Goal: Information Seeking & Learning: Find specific fact

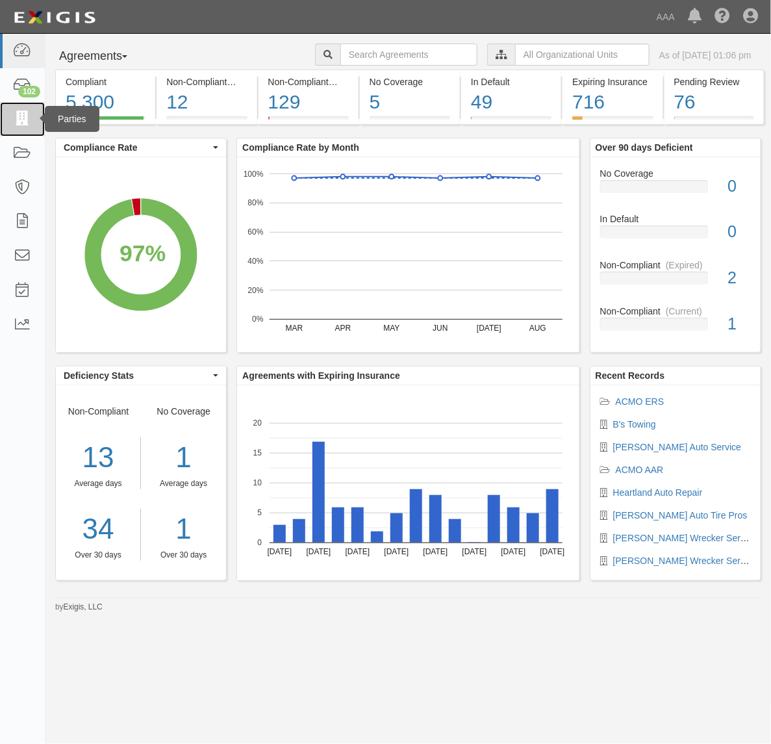
click at [21, 120] on icon at bounding box center [22, 119] width 18 height 15
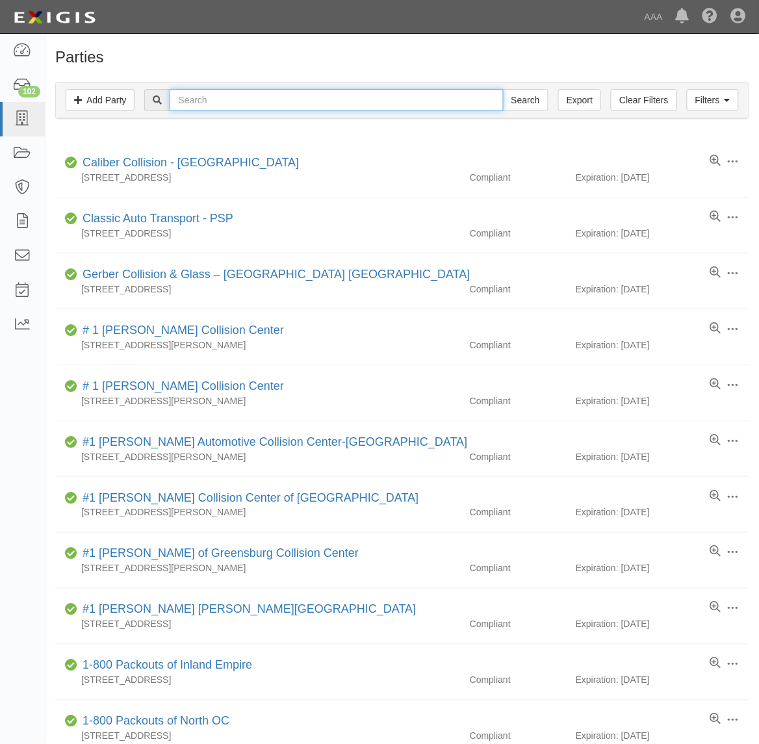
click at [254, 109] on input "text" at bounding box center [336, 100] width 333 height 22
type input "B's"
click at [503, 89] on input "Search" at bounding box center [525, 100] width 45 height 22
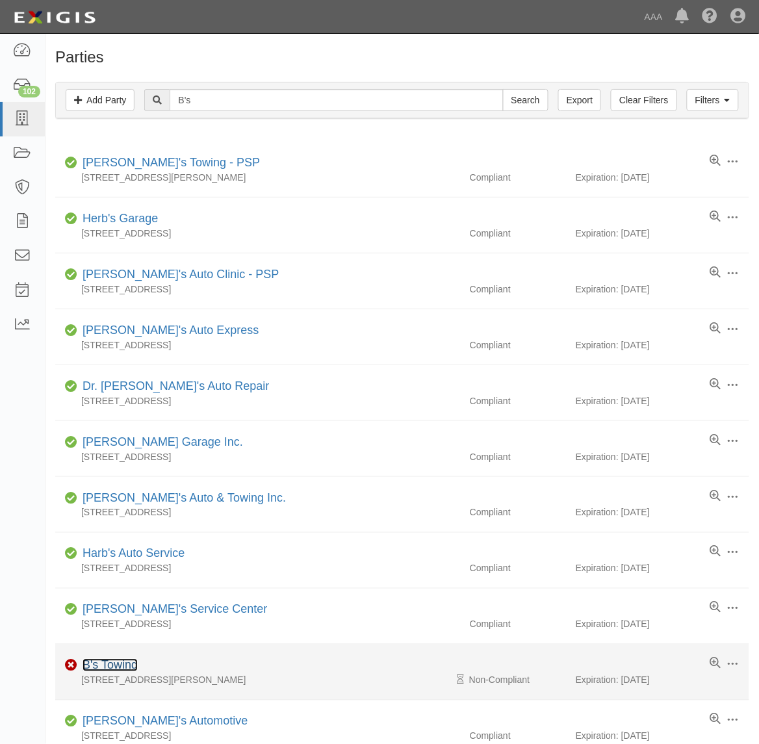
click at [118, 667] on link "B's Towing" at bounding box center [110, 665] width 55 height 13
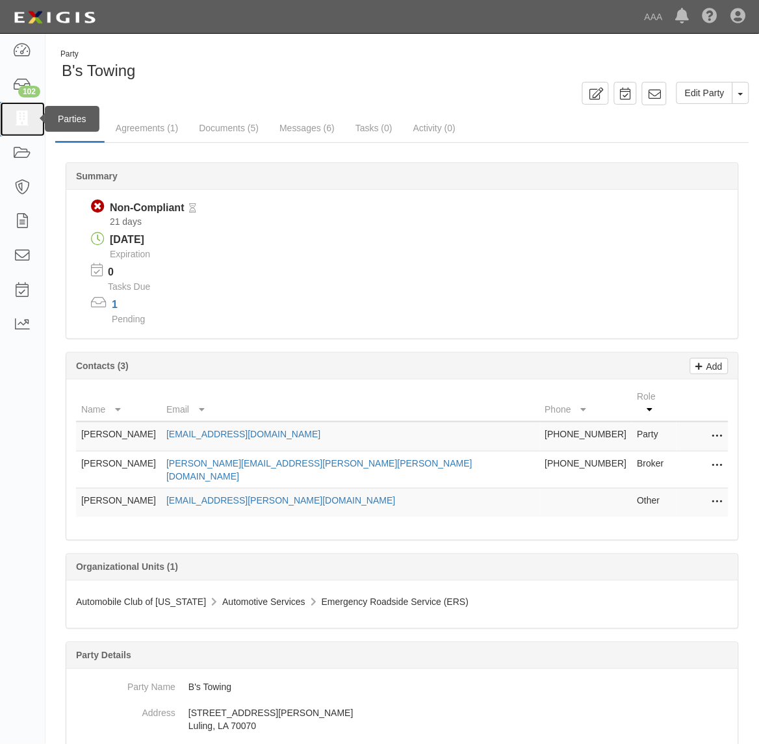
click at [13, 116] on icon at bounding box center [22, 119] width 18 height 15
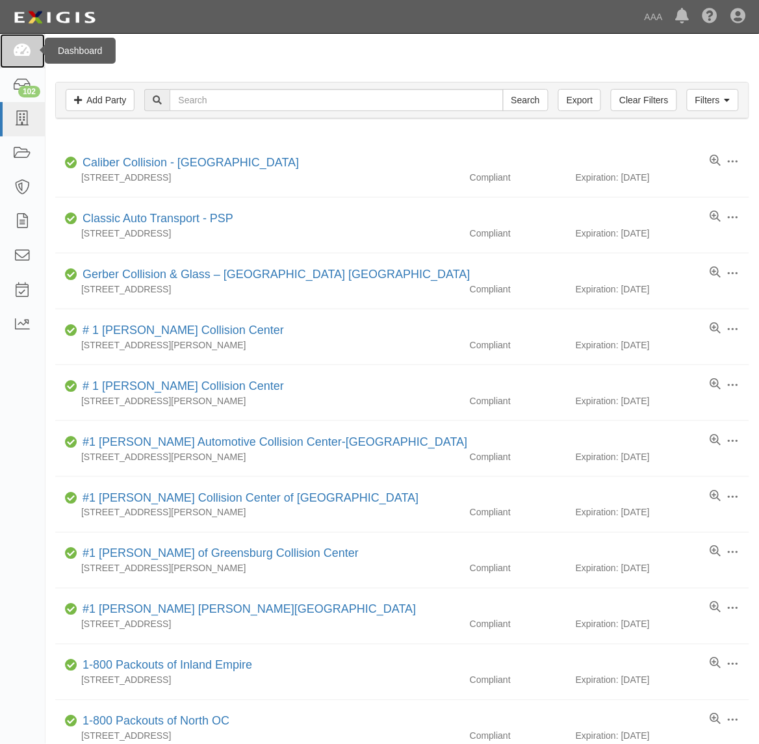
drag, startPoint x: 26, startPoint y: 46, endPoint x: 80, endPoint y: 216, distance: 177.9
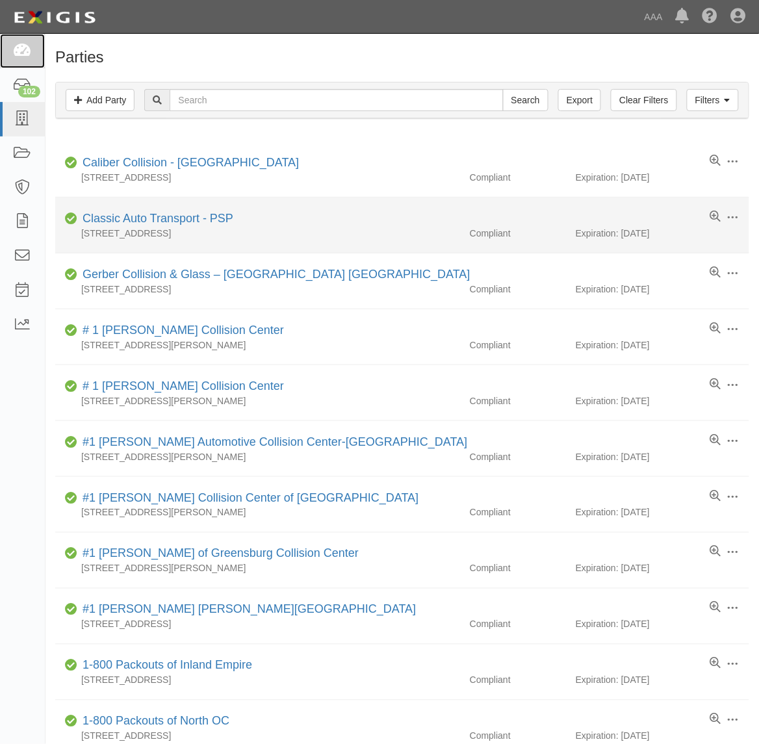
click at [25, 46] on icon at bounding box center [22, 51] width 18 height 15
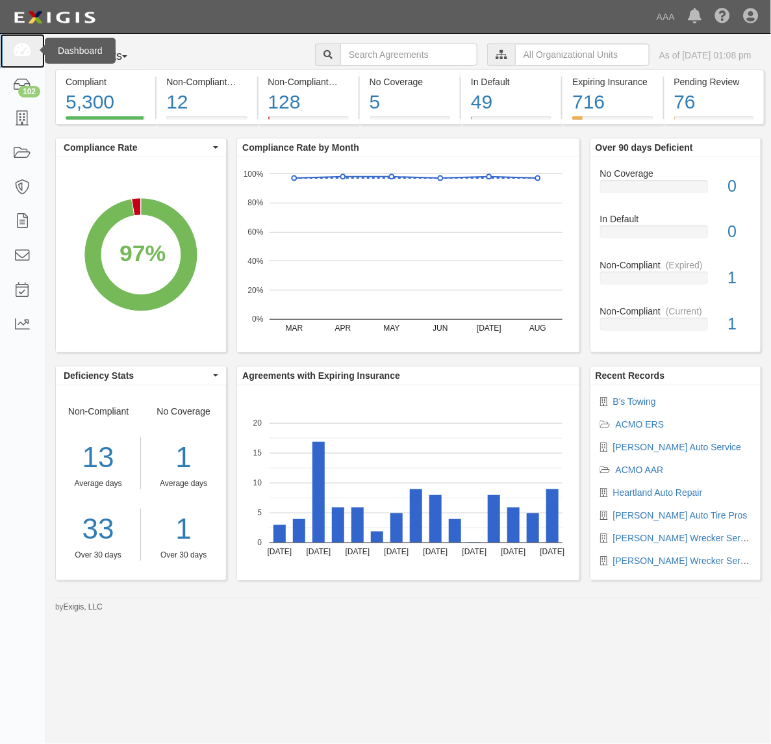
click at [27, 47] on icon at bounding box center [22, 51] width 18 height 15
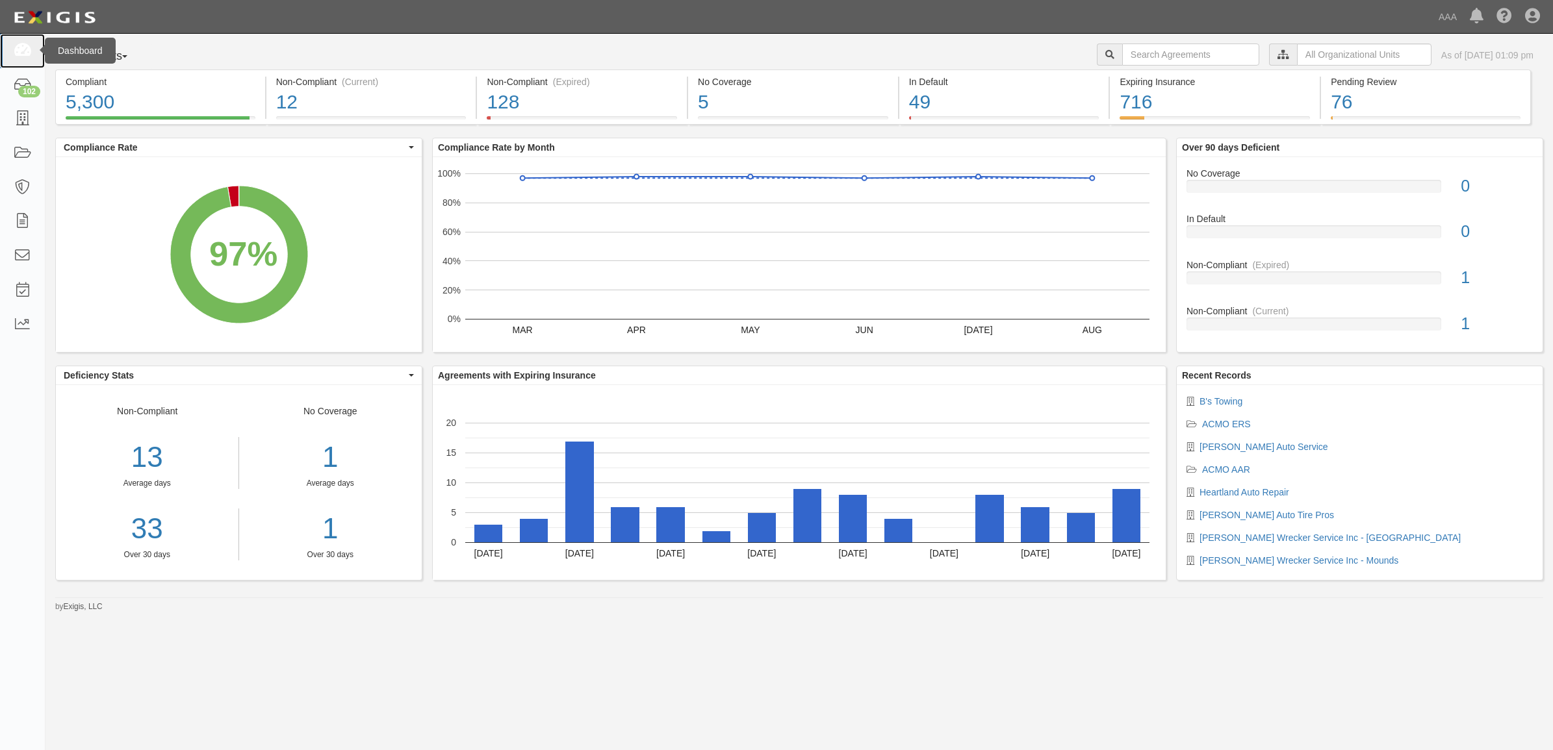
click at [25, 49] on icon at bounding box center [22, 51] width 18 height 15
click at [5, 59] on link at bounding box center [22, 51] width 45 height 34
click at [17, 44] on icon at bounding box center [22, 51] width 18 height 15
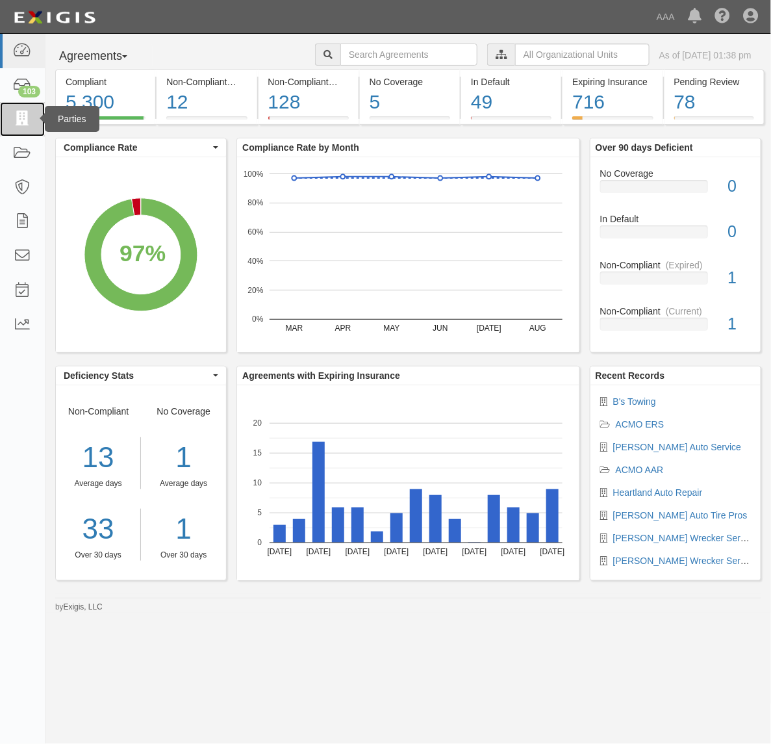
drag, startPoint x: 13, startPoint y: 115, endPoint x: 17, endPoint y: 121, distance: 7.0
click at [14, 115] on icon at bounding box center [22, 119] width 18 height 15
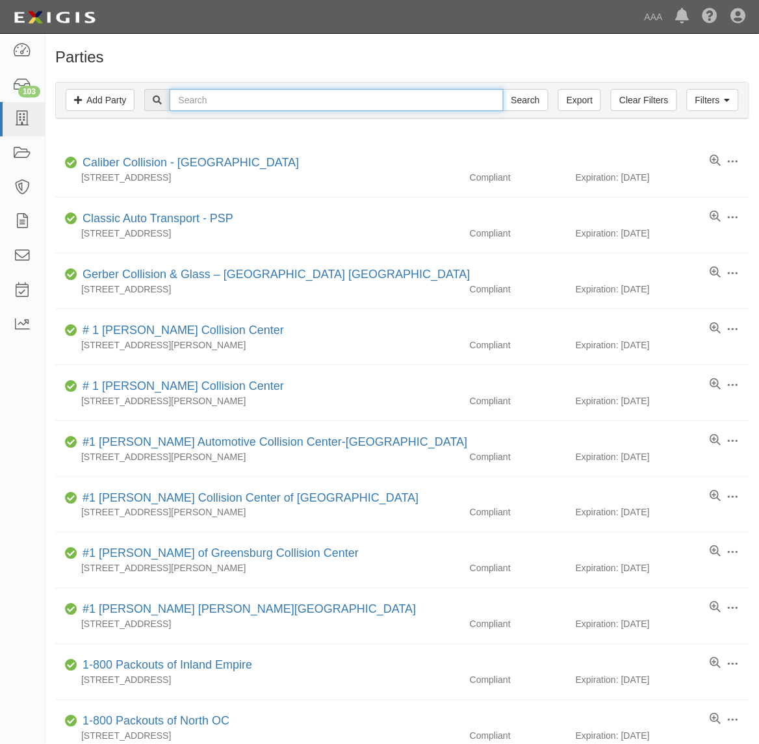
click at [385, 99] on input "text" at bounding box center [336, 100] width 333 height 22
type input "L & M Towing"
click at [503, 89] on input "Search" at bounding box center [525, 100] width 45 height 22
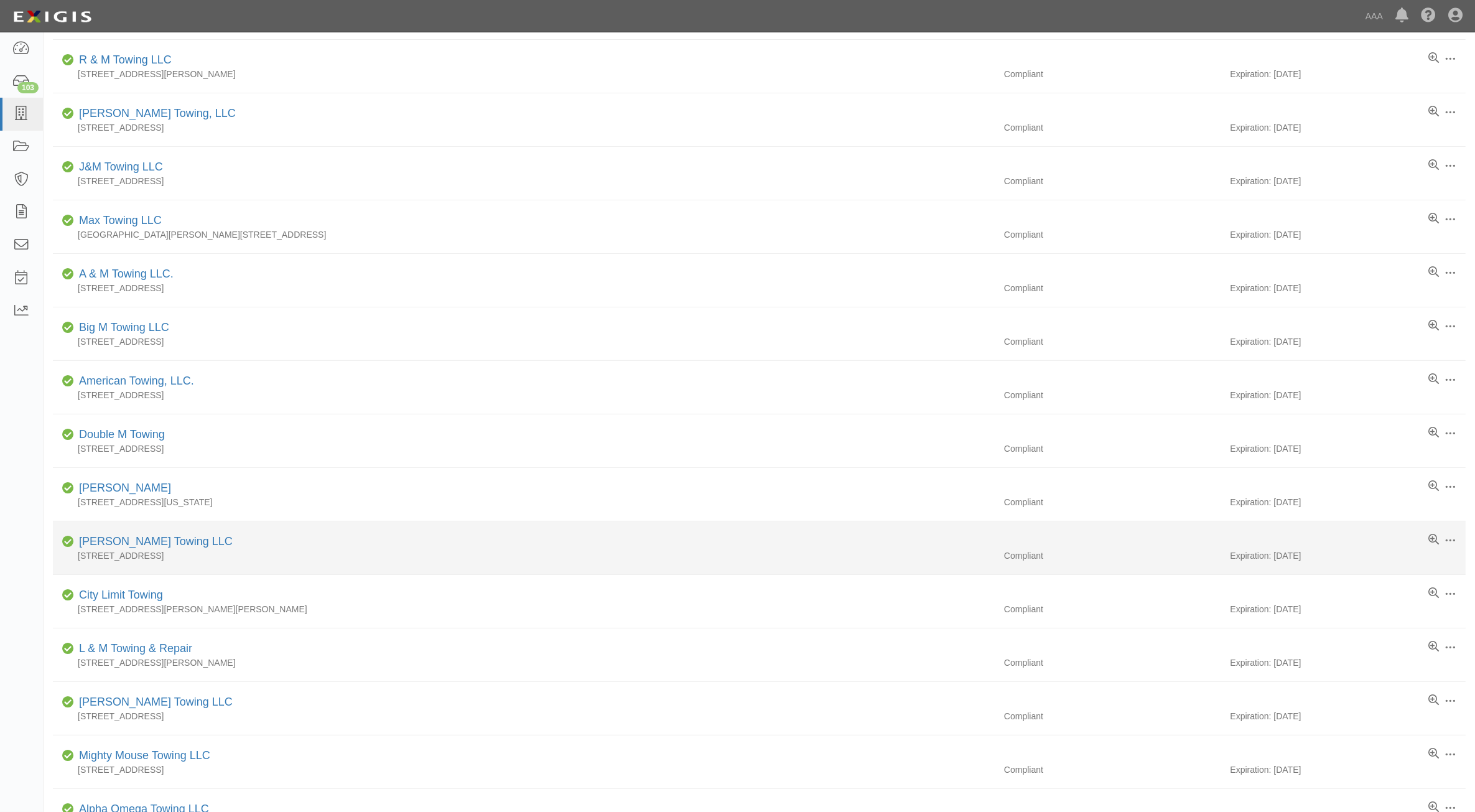
scroll to position [311, 0]
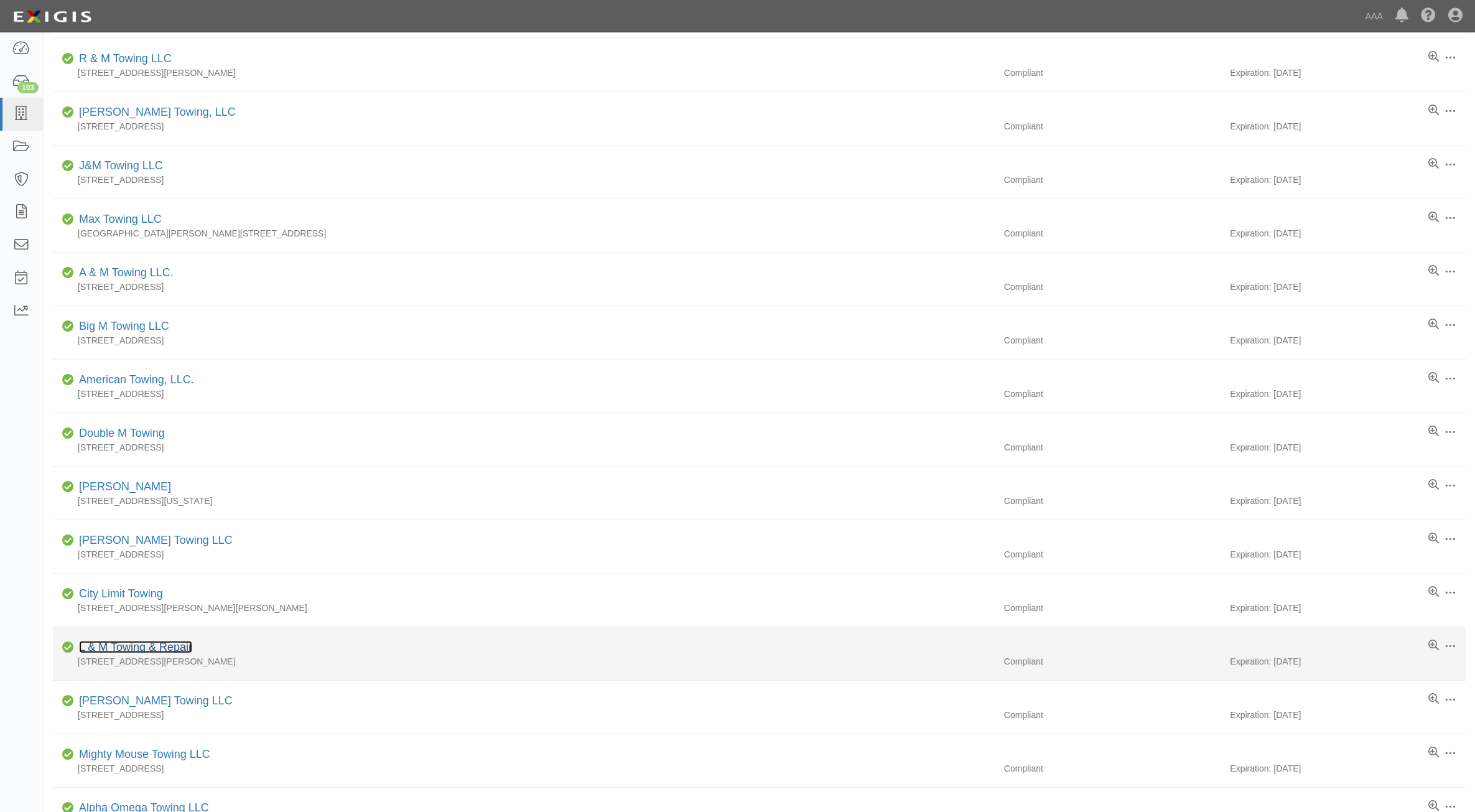
click at [151, 651] on link "L & M Towing & Repair" at bounding box center [136, 646] width 113 height 12
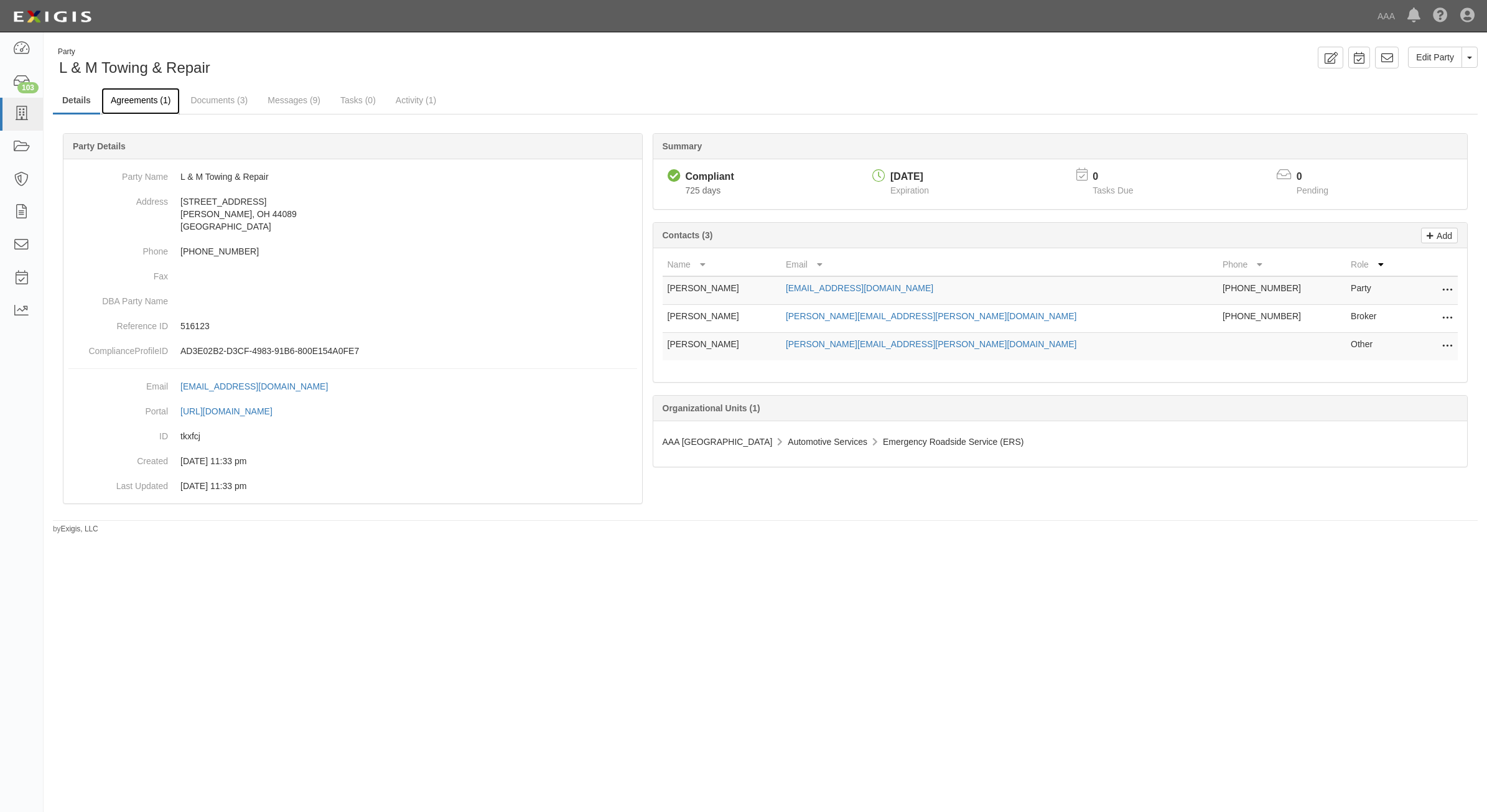
click at [145, 100] on link "Agreements (1)" at bounding box center [141, 102] width 79 height 27
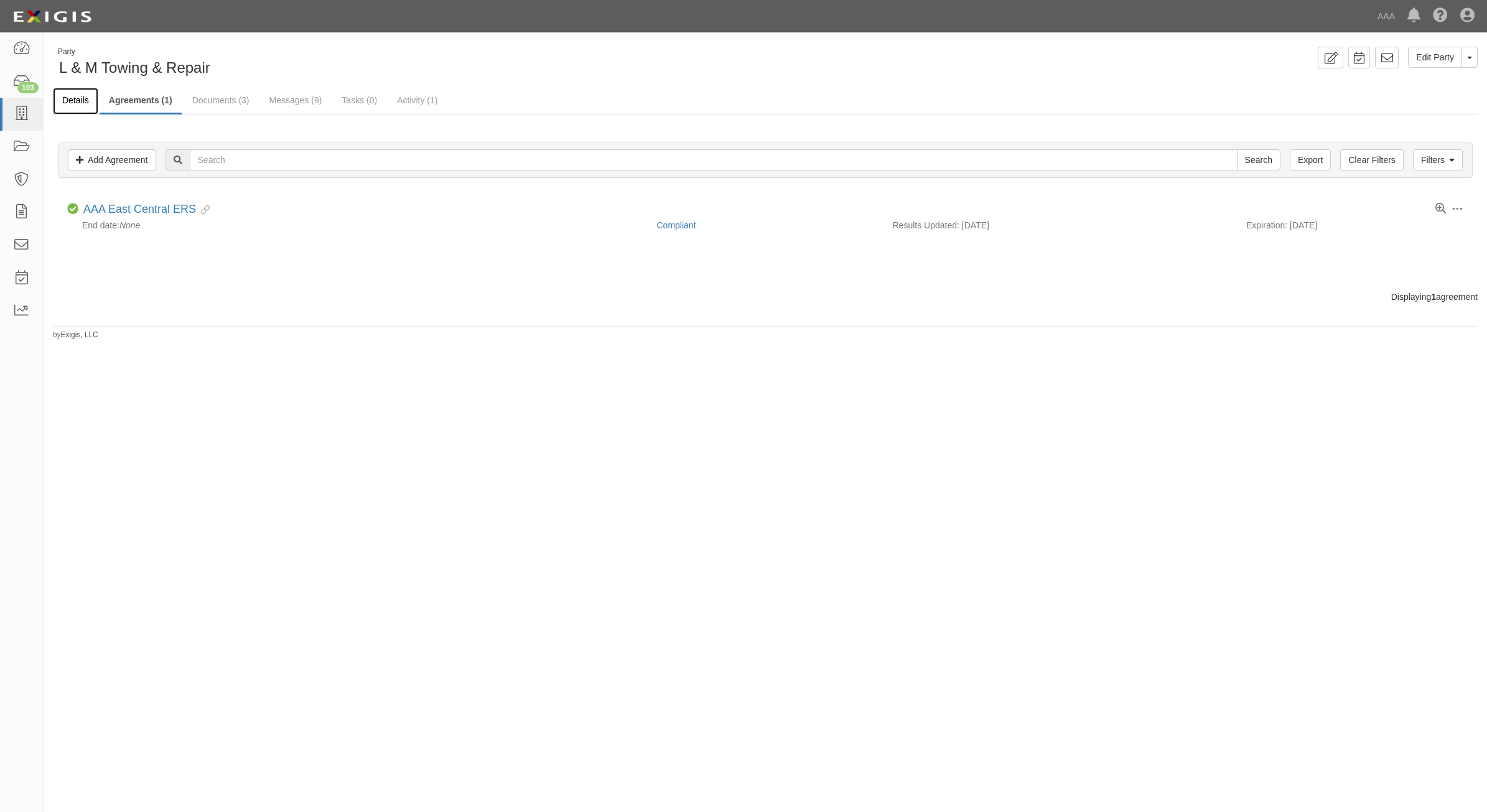
click at [70, 102] on link "Details" at bounding box center [75, 102] width 45 height 27
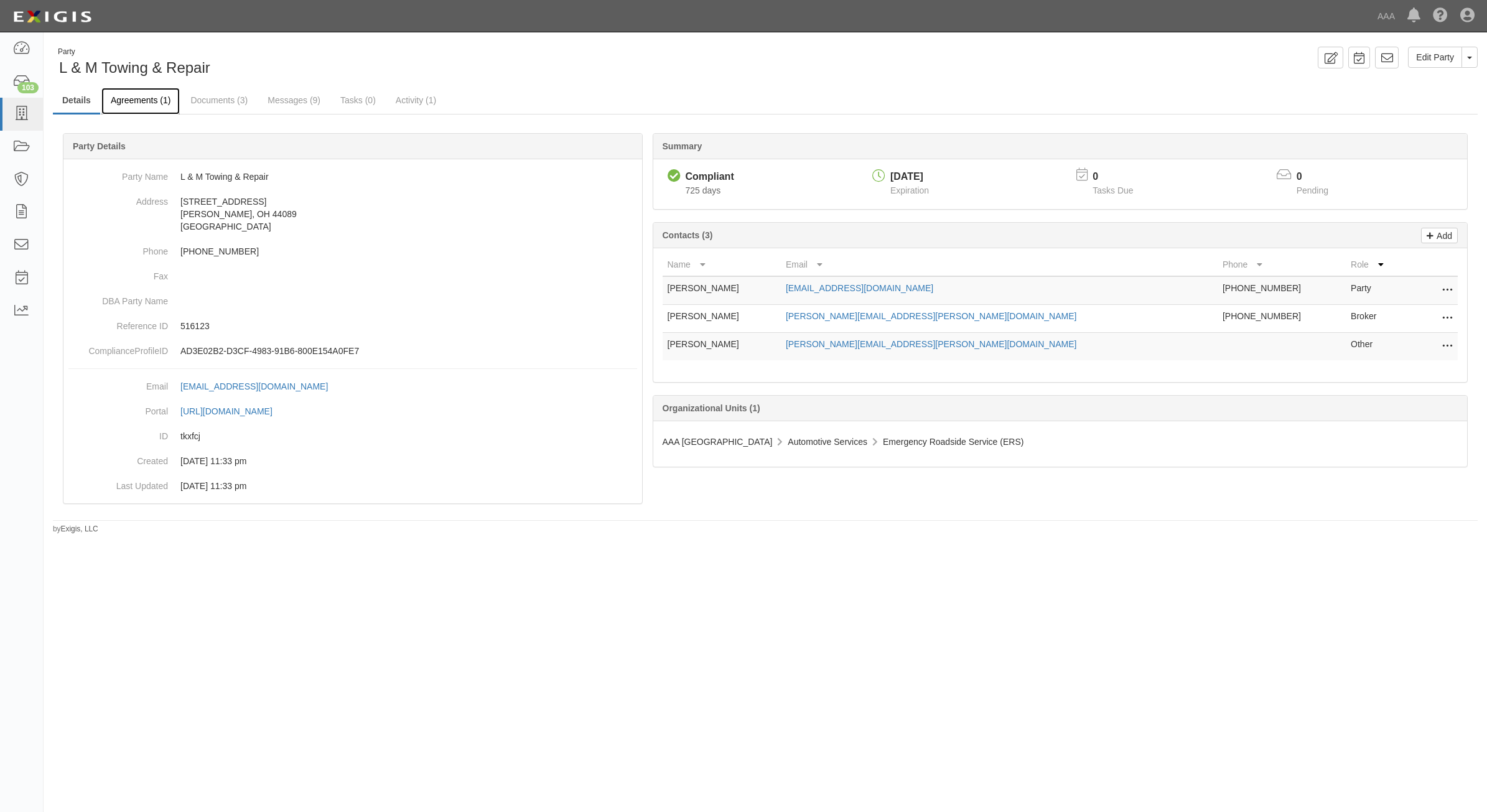
click at [128, 102] on link "Agreements (1)" at bounding box center [141, 102] width 79 height 27
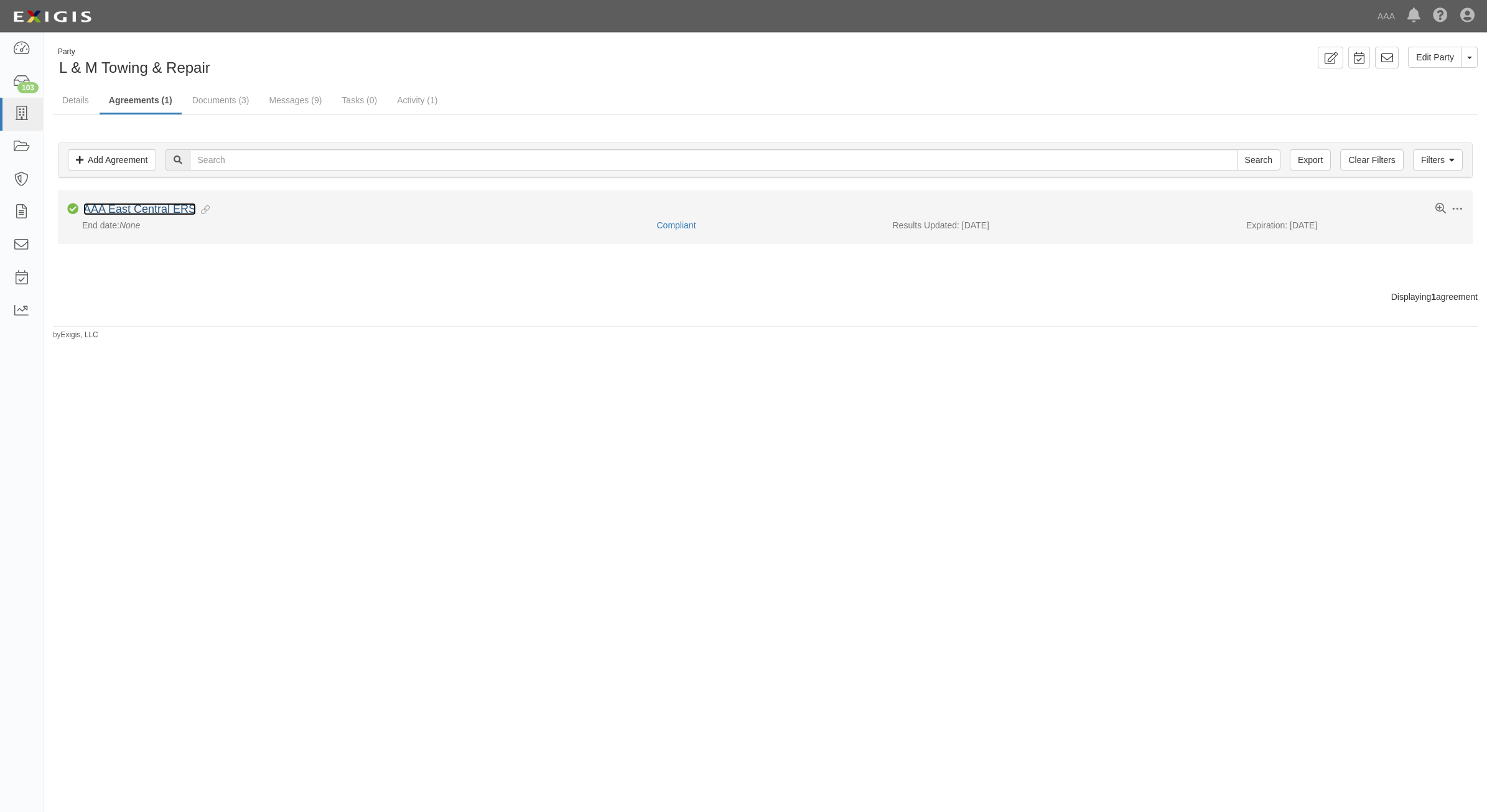
click at [167, 209] on link "AAA East Central ERS" at bounding box center [140, 209] width 113 height 12
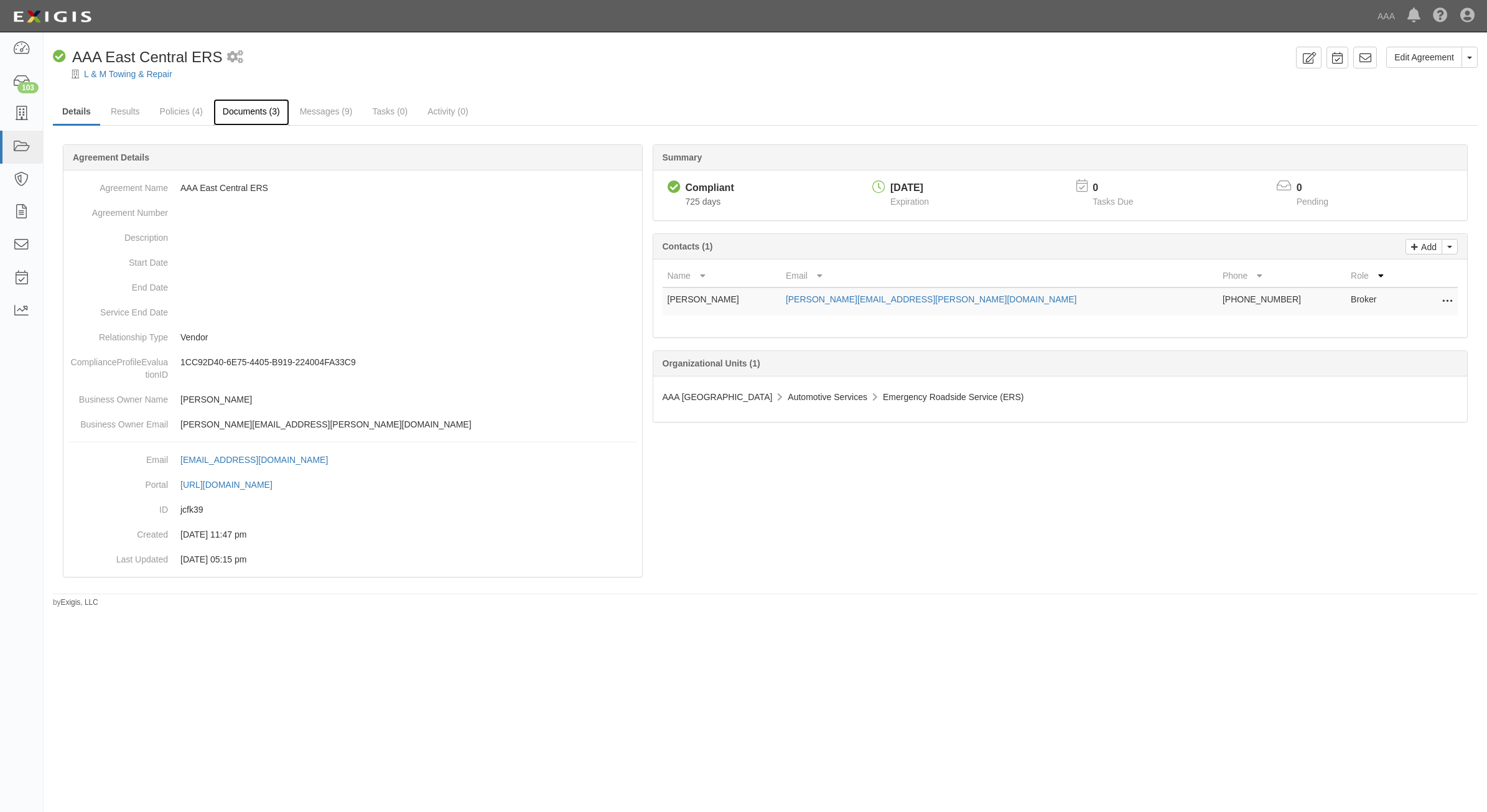
click at [224, 111] on link "Documents (3)" at bounding box center [251, 112] width 76 height 27
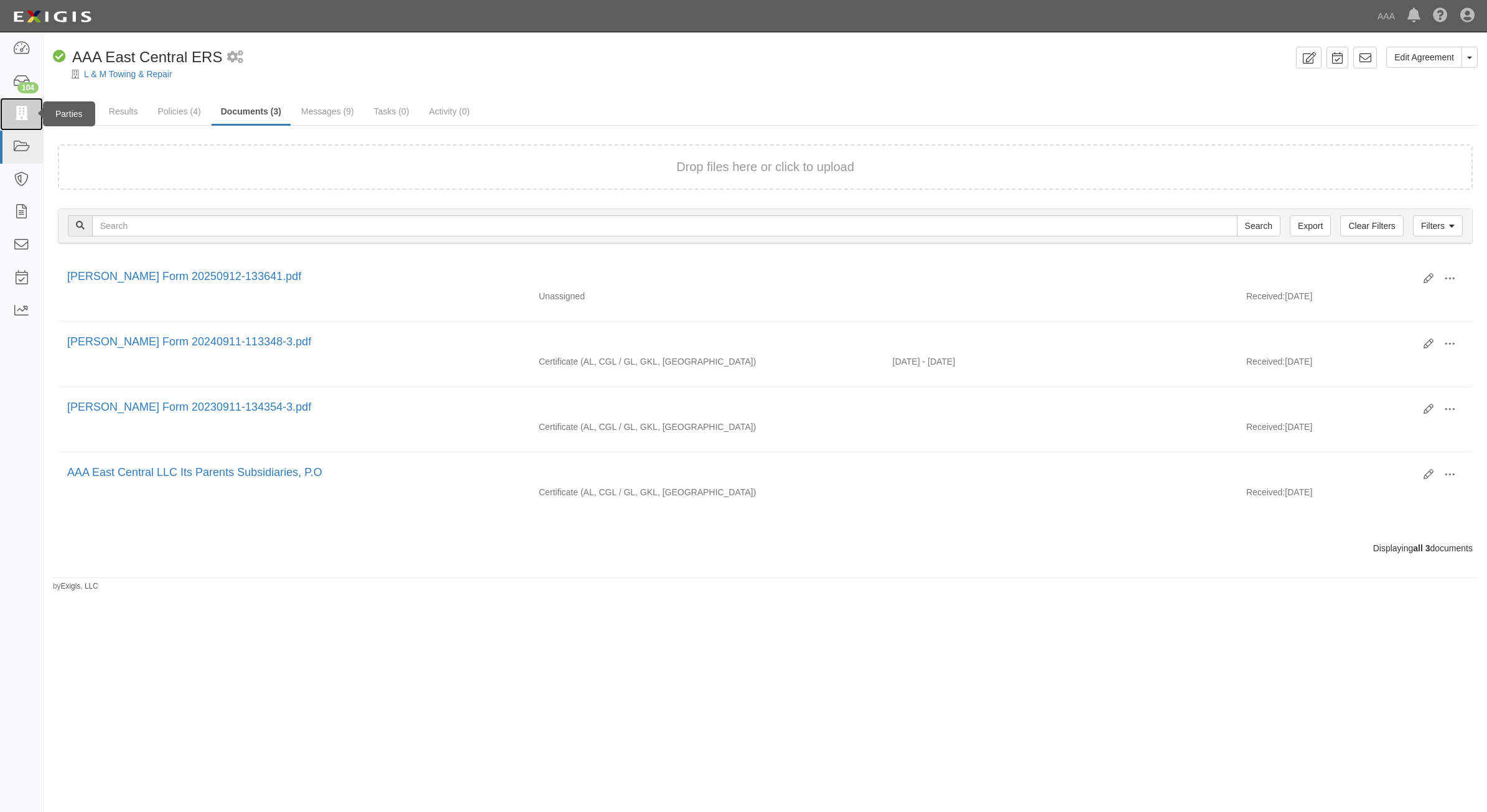
click at [23, 110] on icon at bounding box center [21, 114] width 17 height 14
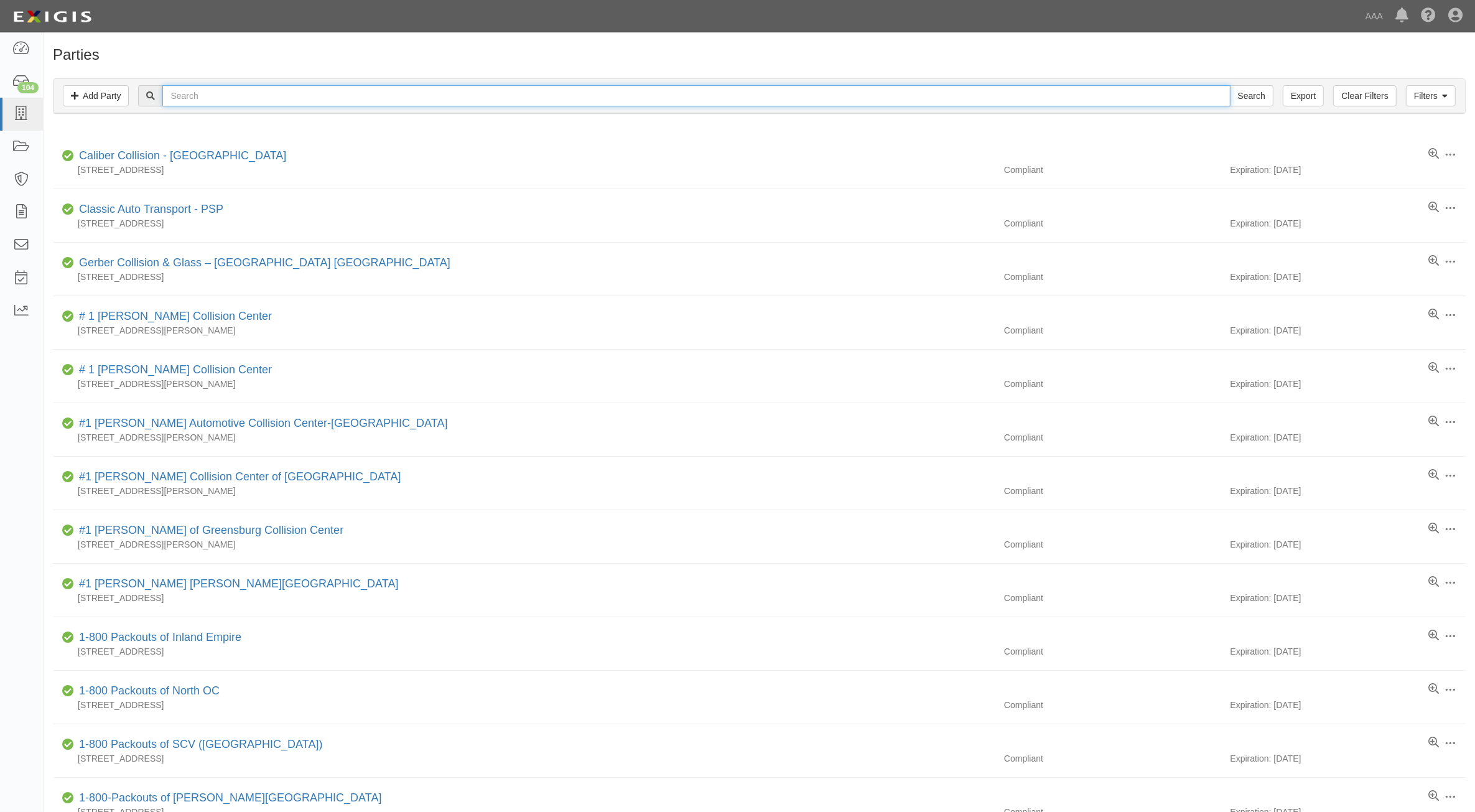
click at [207, 91] on input "text" at bounding box center [696, 96] width 1068 height 21
type input "680821"
click at [1230, 85] on input "Search" at bounding box center [1251, 96] width 43 height 21
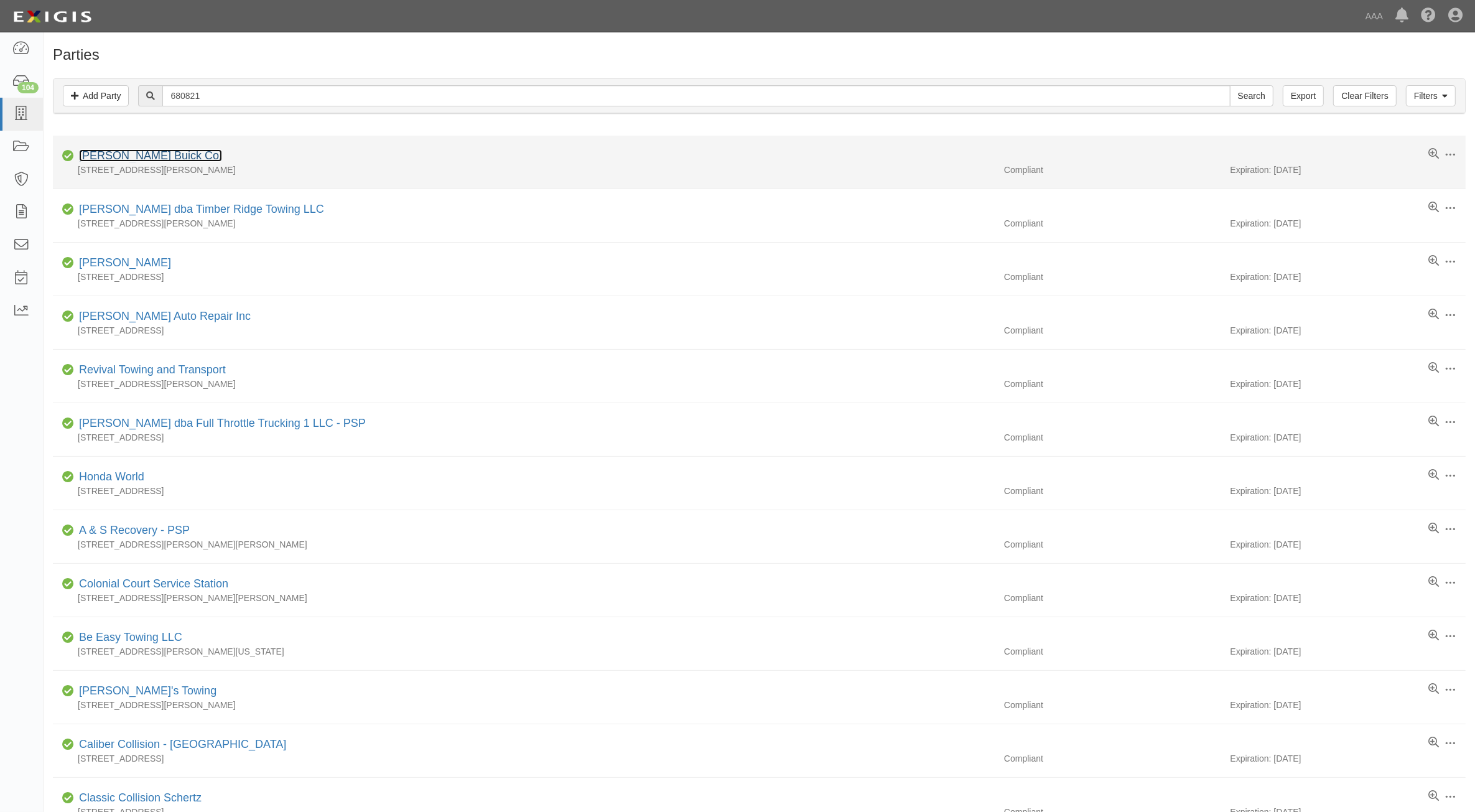
click at [166, 157] on link "[PERSON_NAME] Buick Co." at bounding box center [150, 155] width 143 height 12
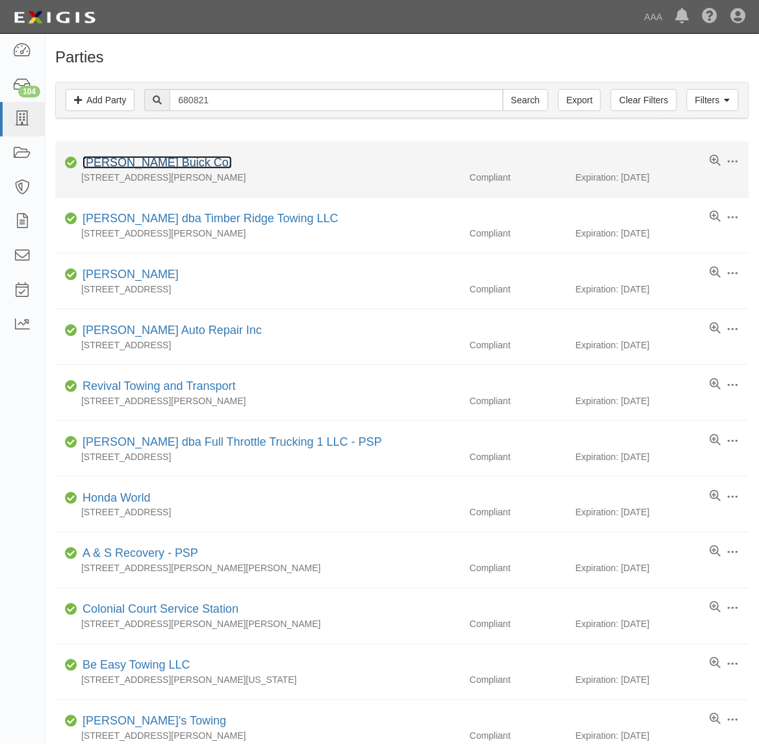
click at [174, 164] on link "[PERSON_NAME] Buick Co." at bounding box center [157, 162] width 149 height 13
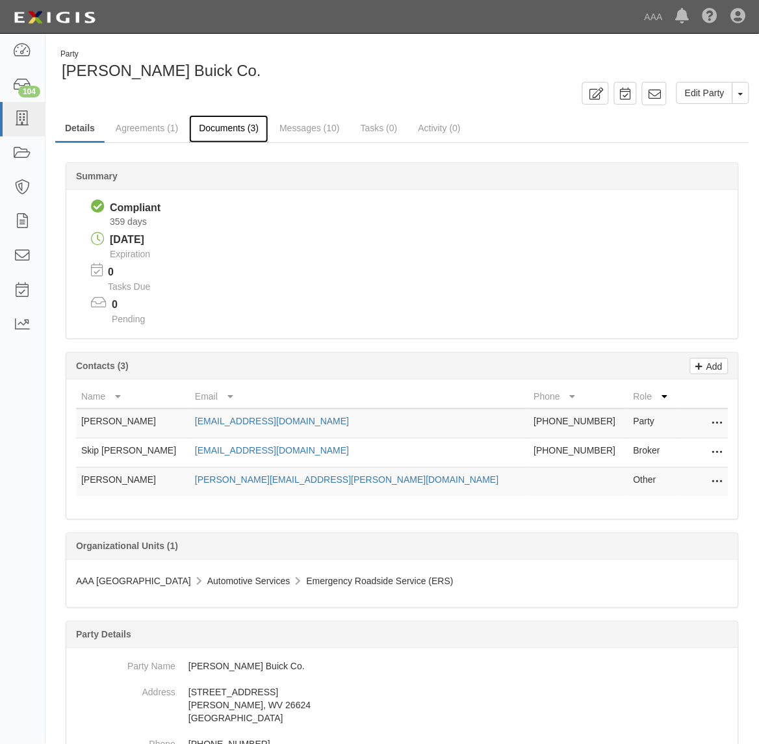
click at [241, 131] on link "Documents (3)" at bounding box center [228, 129] width 79 height 28
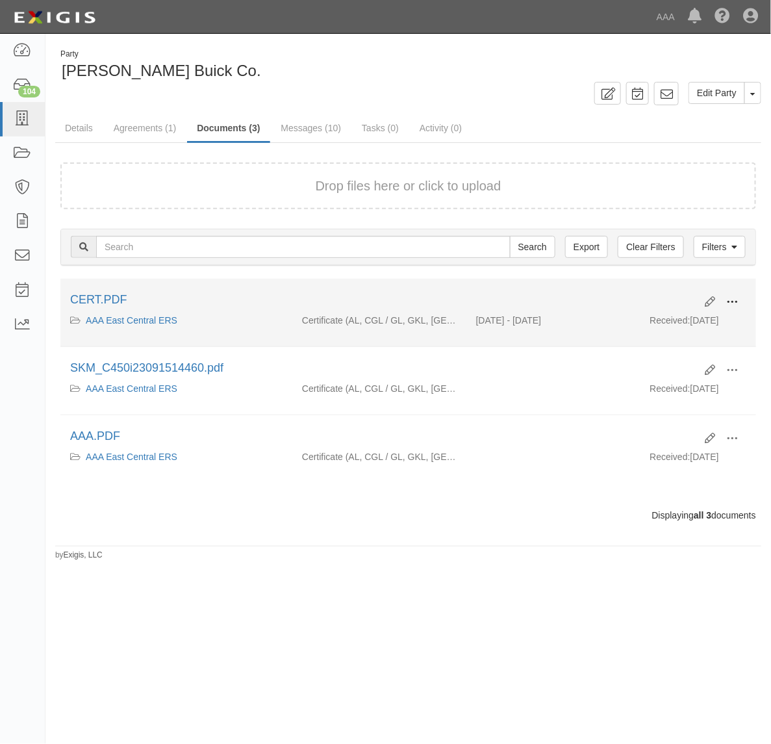
click at [728, 304] on span at bounding box center [732, 302] width 12 height 12
click at [680, 313] on link "View" at bounding box center [669, 320] width 103 height 23
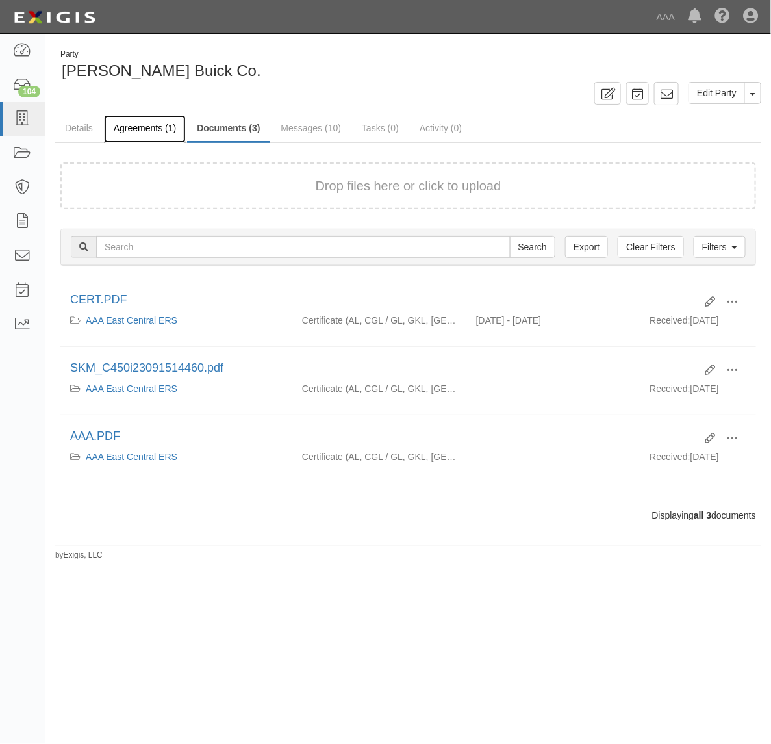
click at [166, 124] on link "Agreements (1)" at bounding box center [145, 129] width 82 height 28
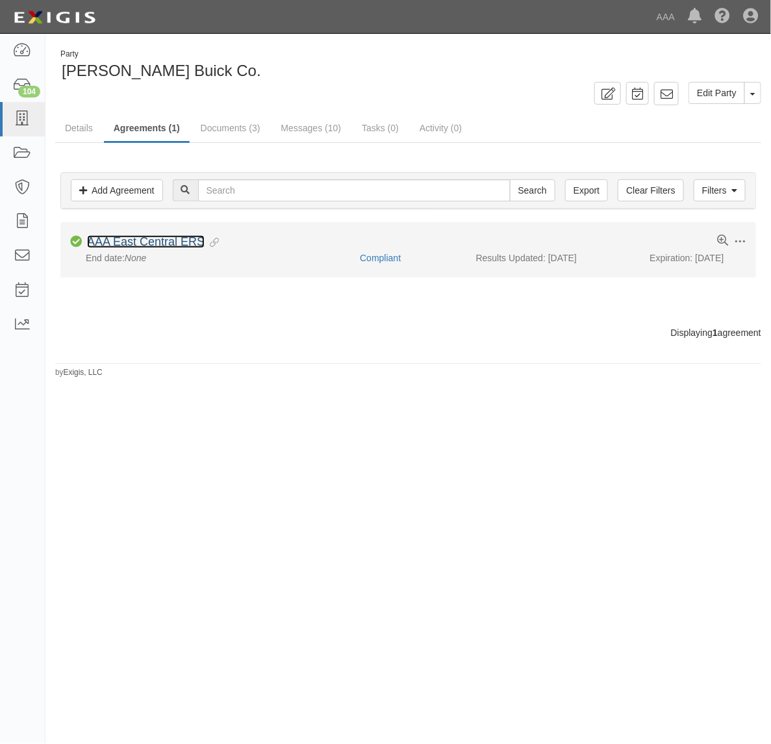
click at [166, 240] on link "AAA East Central ERS" at bounding box center [146, 241] width 118 height 13
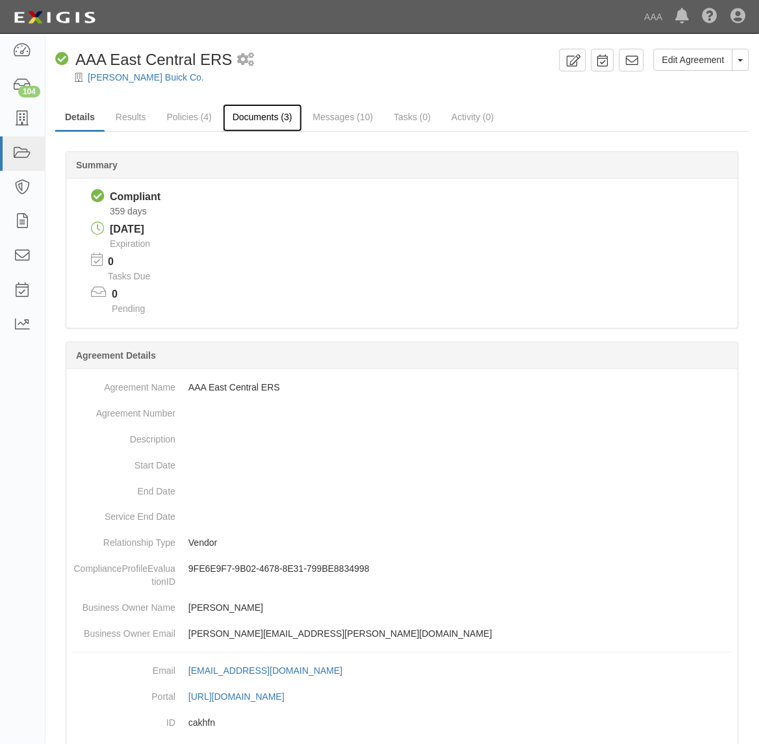
click at [272, 117] on link "Documents (3)" at bounding box center [262, 118] width 79 height 28
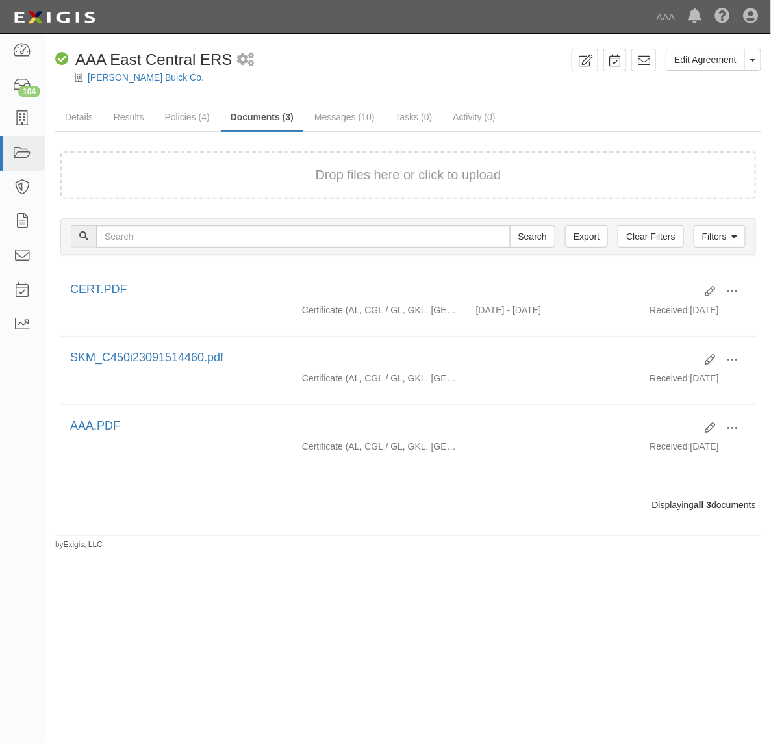
click at [291, 183] on div "Drop files here or click to upload" at bounding box center [408, 175] width 667 height 19
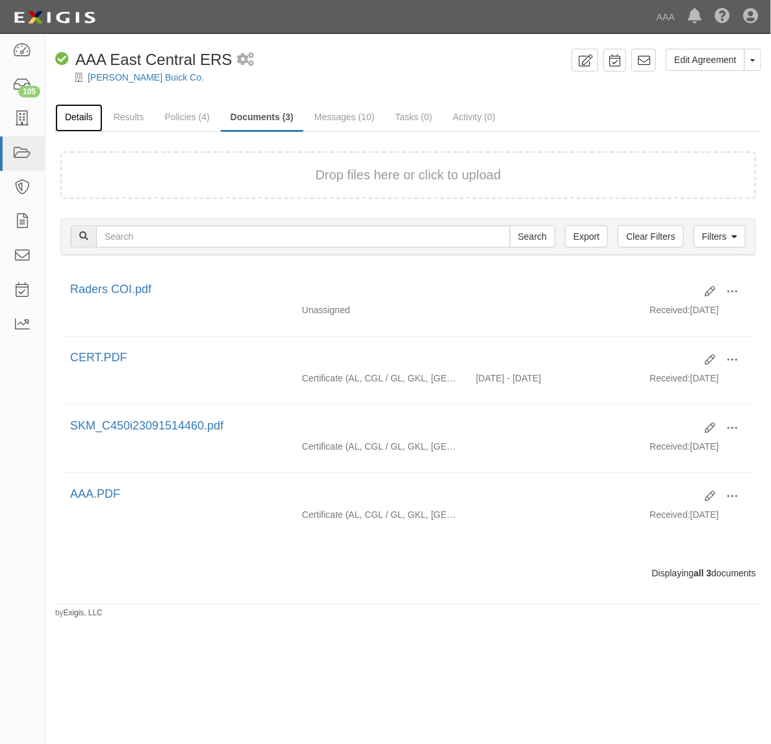
click at [75, 124] on link "Details" at bounding box center [78, 118] width 47 height 28
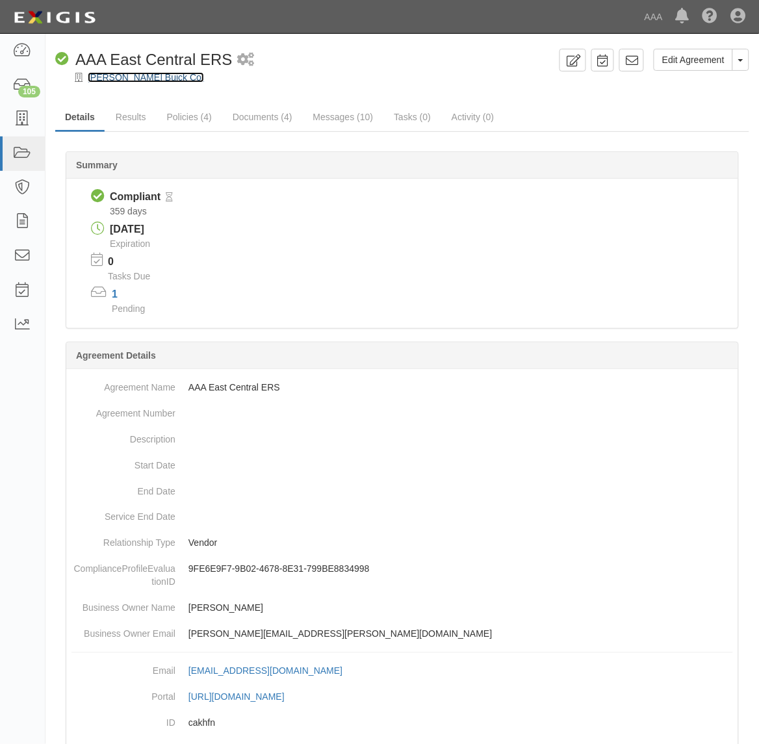
click at [131, 77] on link "[PERSON_NAME] Buick Co." at bounding box center [146, 77] width 116 height 10
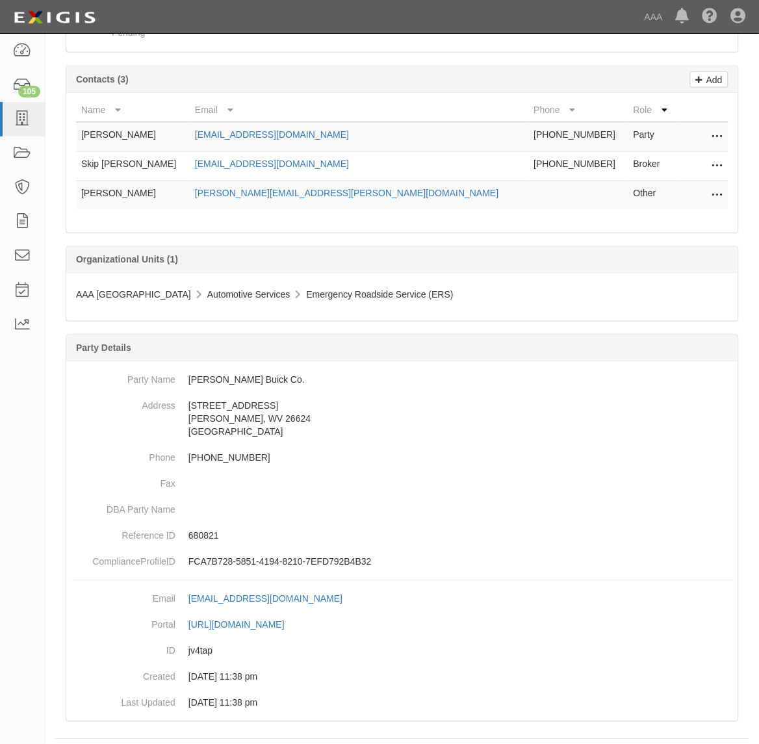
scroll to position [300, 0]
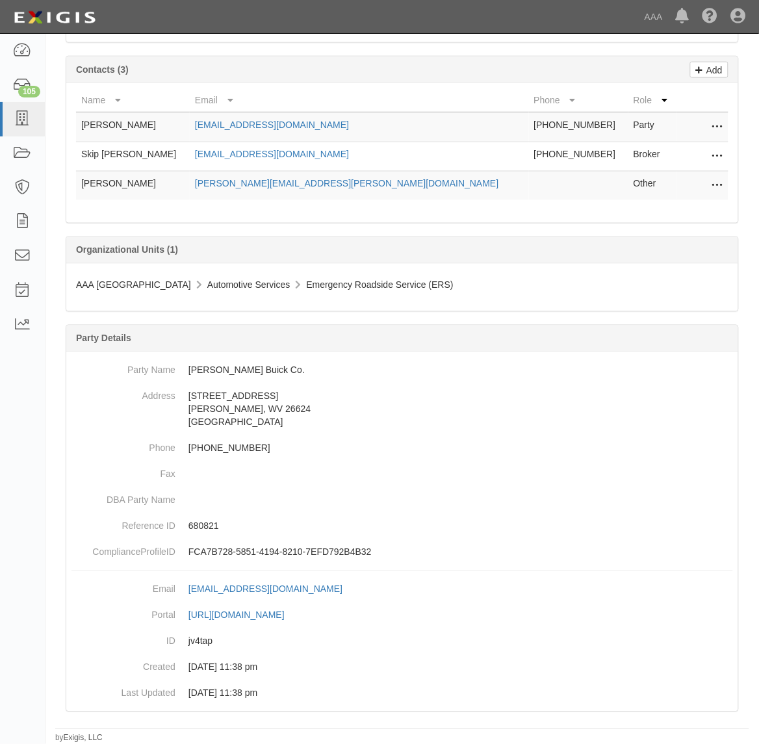
click at [716, 151] on icon at bounding box center [717, 156] width 10 height 17
click at [702, 153] on link "Edit" at bounding box center [671, 152] width 103 height 23
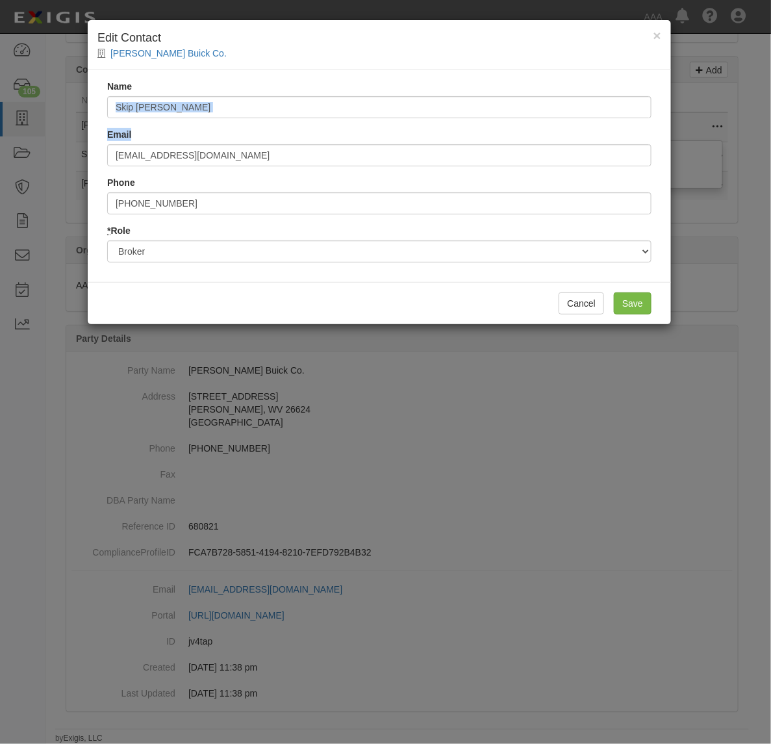
click at [283, 111] on div "Name Skip Mulvey Email smulvey@russellbond.com Phone 888-222-1678 * Role Party …" at bounding box center [379, 176] width 583 height 212
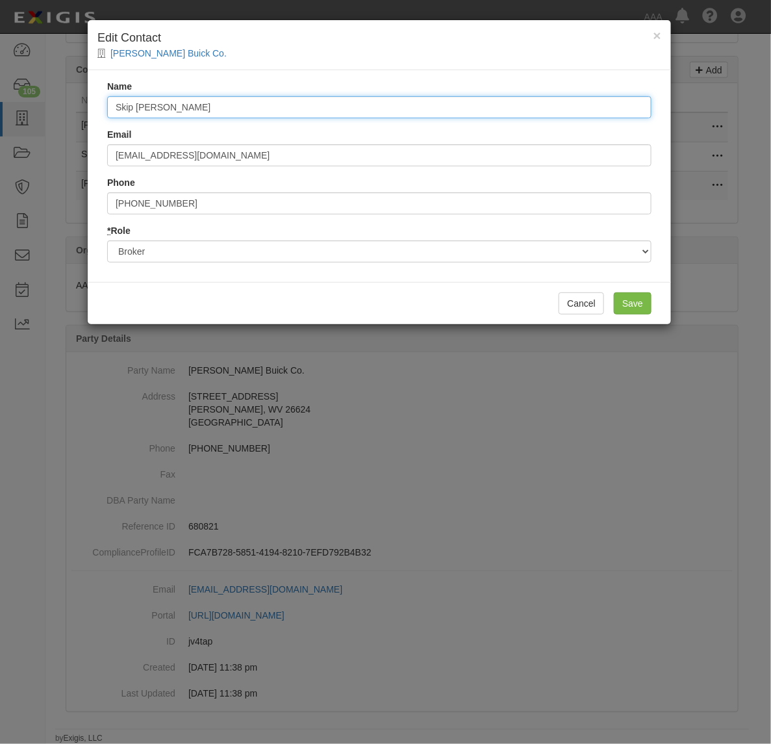
drag, startPoint x: 283, startPoint y: 111, endPoint x: -77, endPoint y: 109, distance: 359.9
click at [0, 109] on html "Toggle navigation Dashboard 105 Inbox Parties Agreements Coverages Documents Me…" at bounding box center [385, 224] width 771 height 1040
type input "Progressive Commercial"
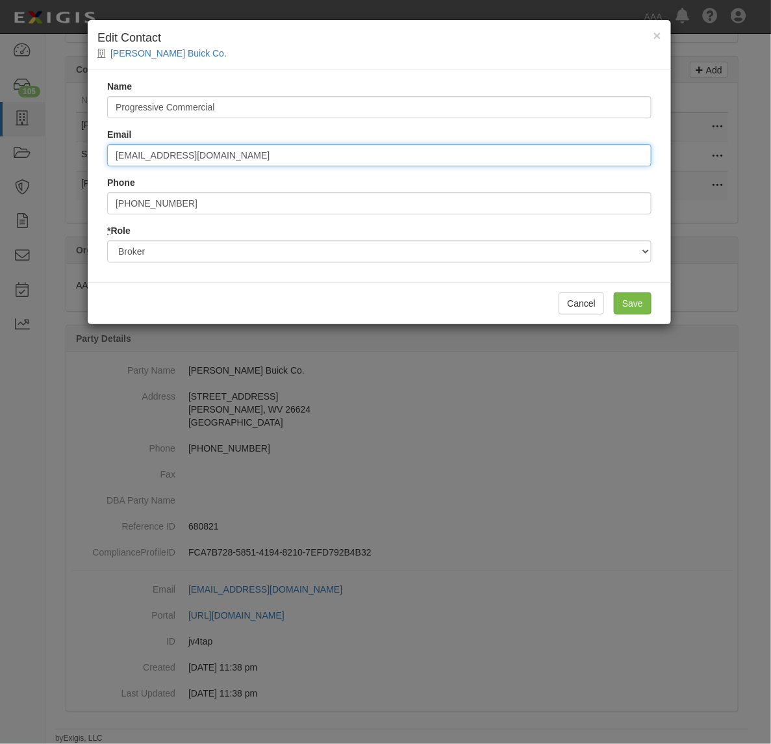
type input "progressivecommercial@email.progressive.com"
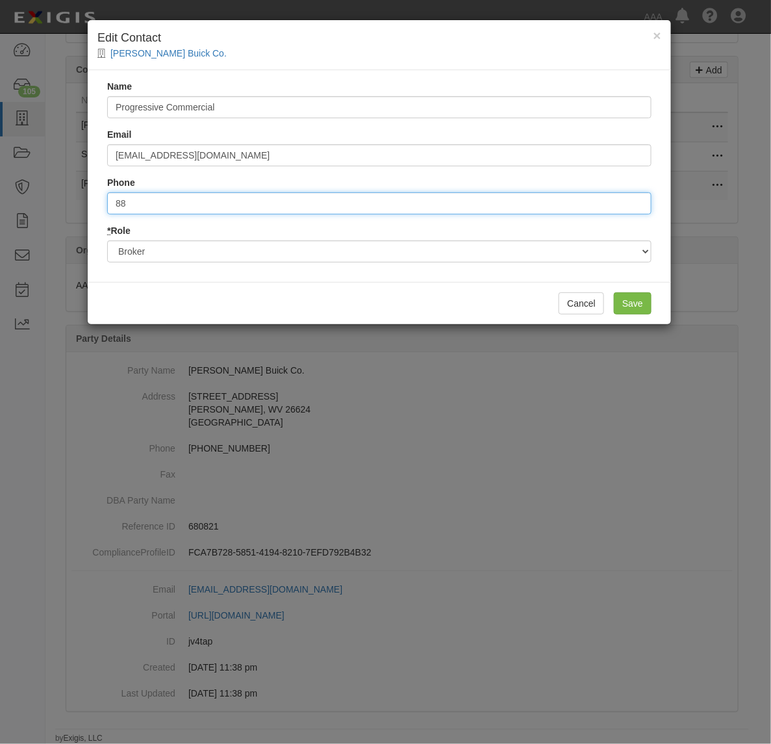
type input "8"
type input "8004444487"
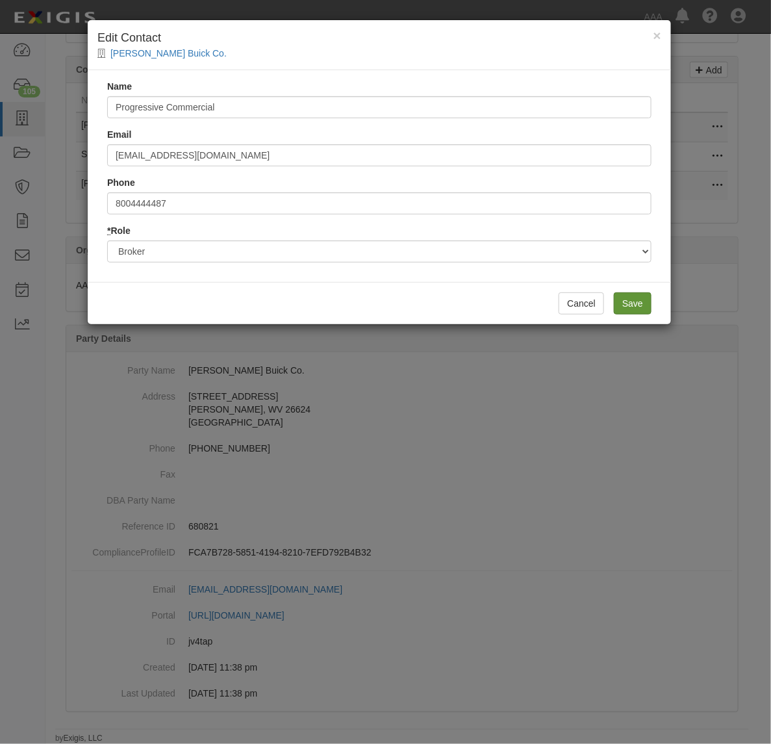
click at [651, 300] on div "Cancel Save" at bounding box center [379, 303] width 583 height 42
click at [642, 305] on input "Save" at bounding box center [633, 303] width 38 height 22
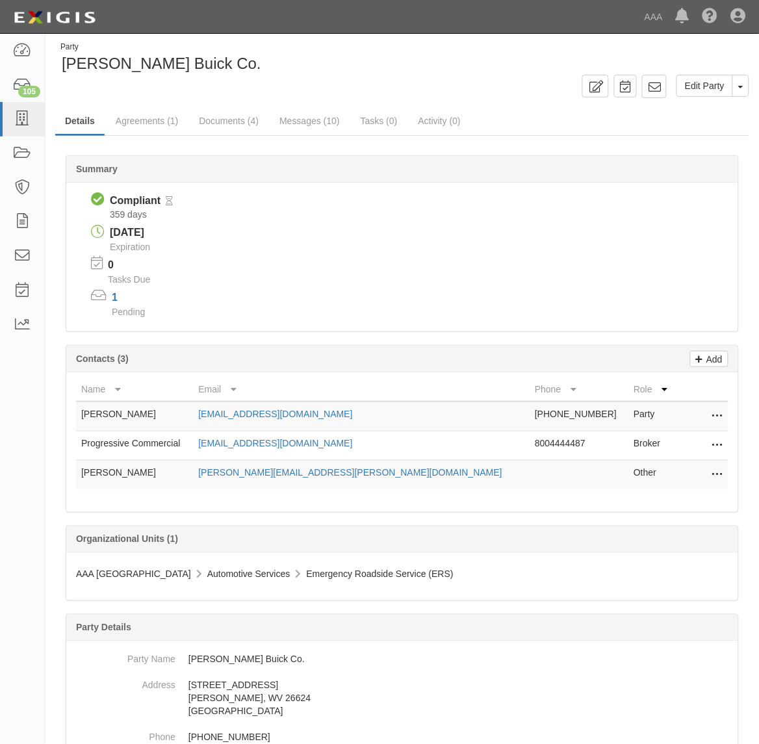
scroll to position [0, 0]
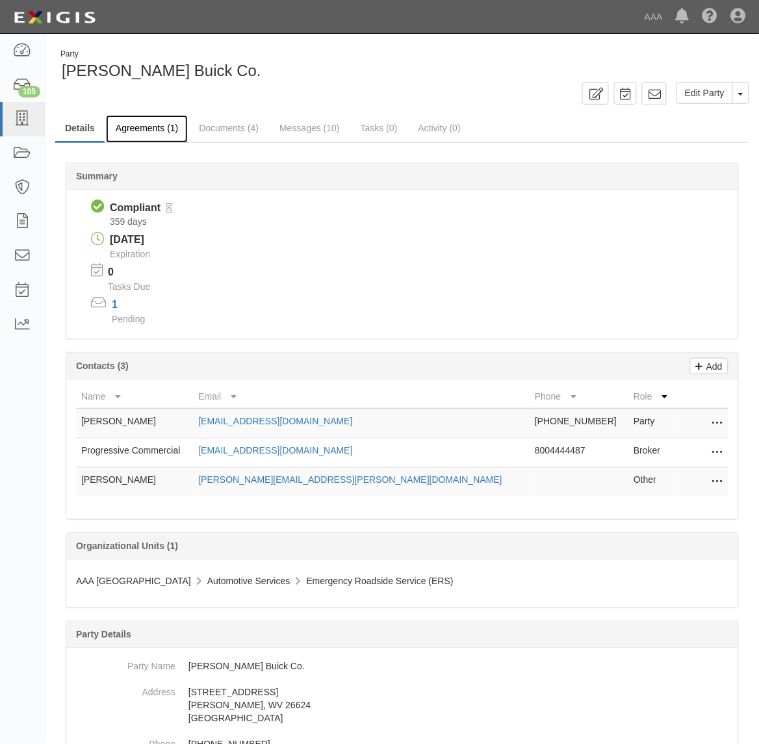
click at [151, 130] on link "Agreements (1)" at bounding box center [147, 129] width 82 height 28
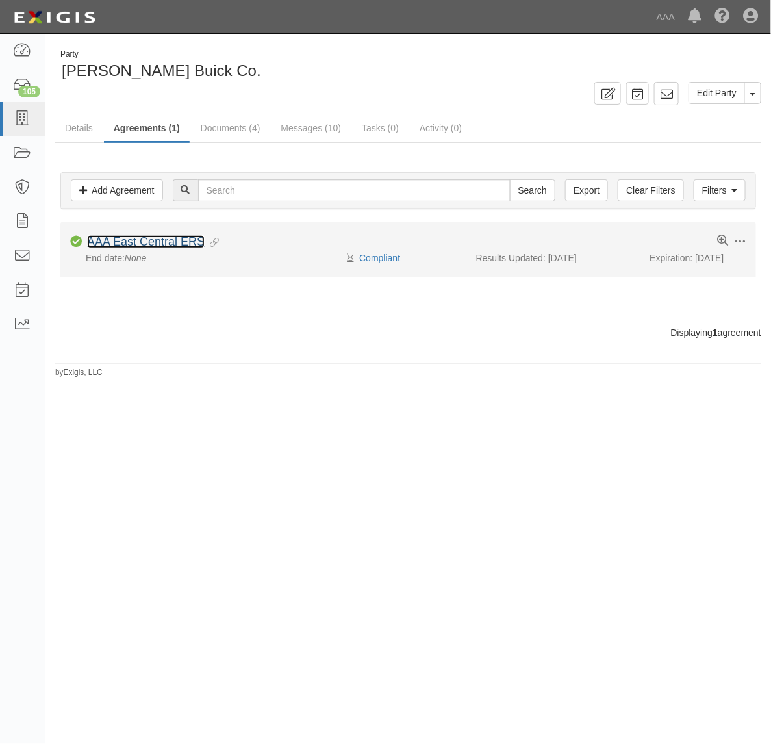
click at [159, 239] on link "AAA East Central ERS" at bounding box center [146, 241] width 118 height 13
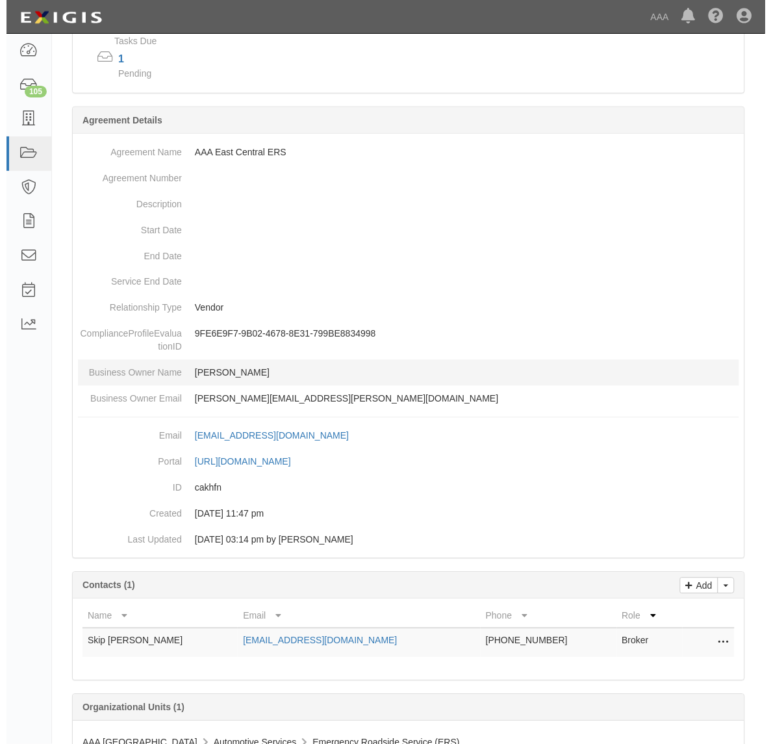
scroll to position [294, 0]
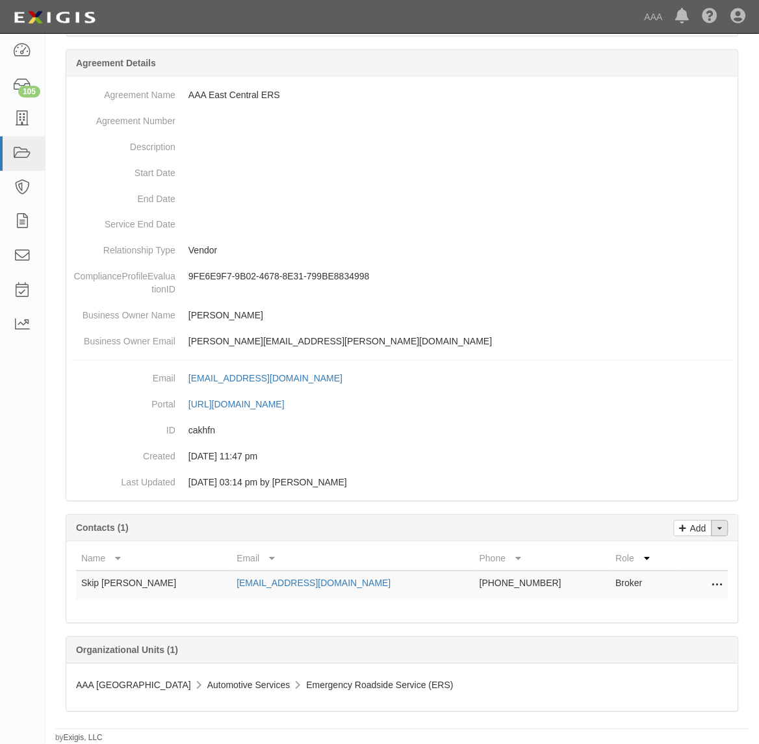
click at [716, 524] on button "Toggle Contact Dropdown" at bounding box center [719, 528] width 17 height 16
click at [689, 548] on link "Change contacts" at bounding box center [676, 551] width 103 height 17
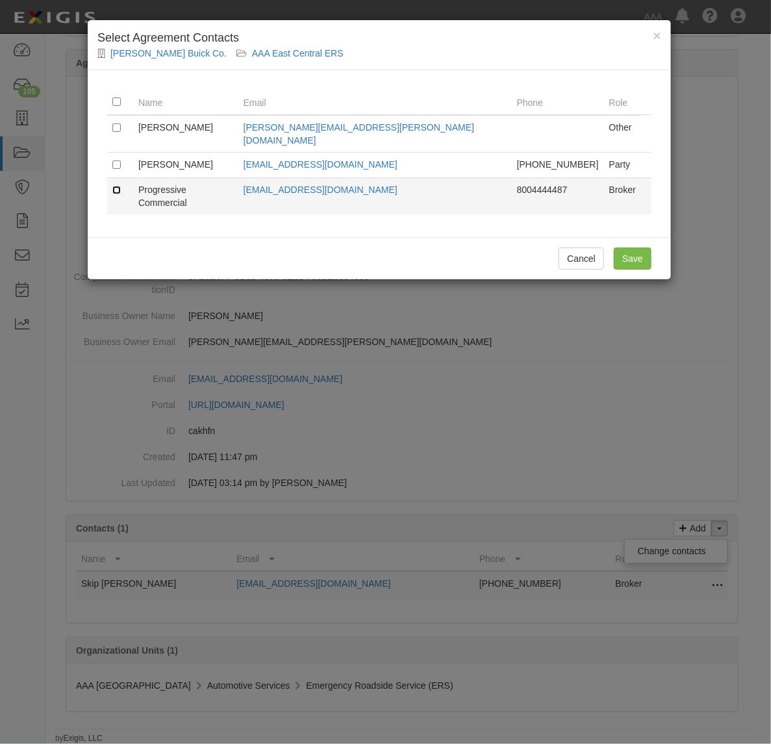
drag, startPoint x: 118, startPoint y: 175, endPoint x: 125, endPoint y: 180, distance: 9.0
click at [118, 186] on input "checkbox" at bounding box center [116, 190] width 8 height 8
checkbox input "true"
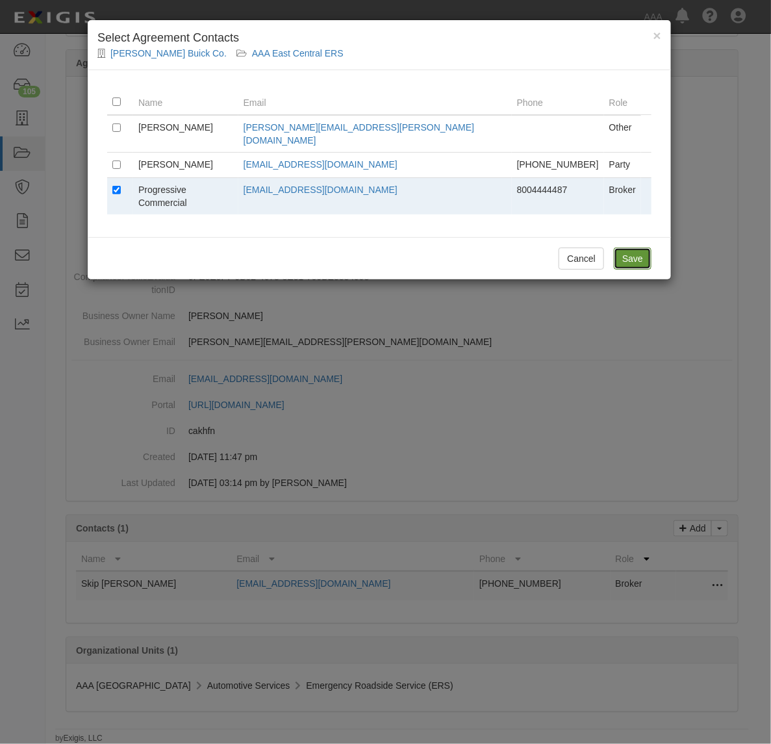
click at [641, 248] on input "Save" at bounding box center [633, 259] width 38 height 22
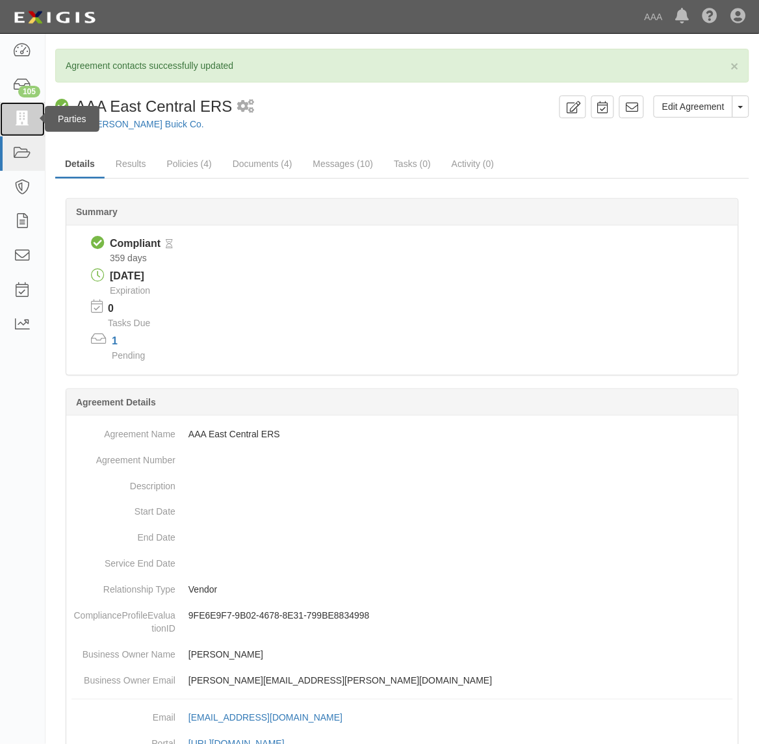
click at [24, 115] on icon at bounding box center [22, 119] width 18 height 15
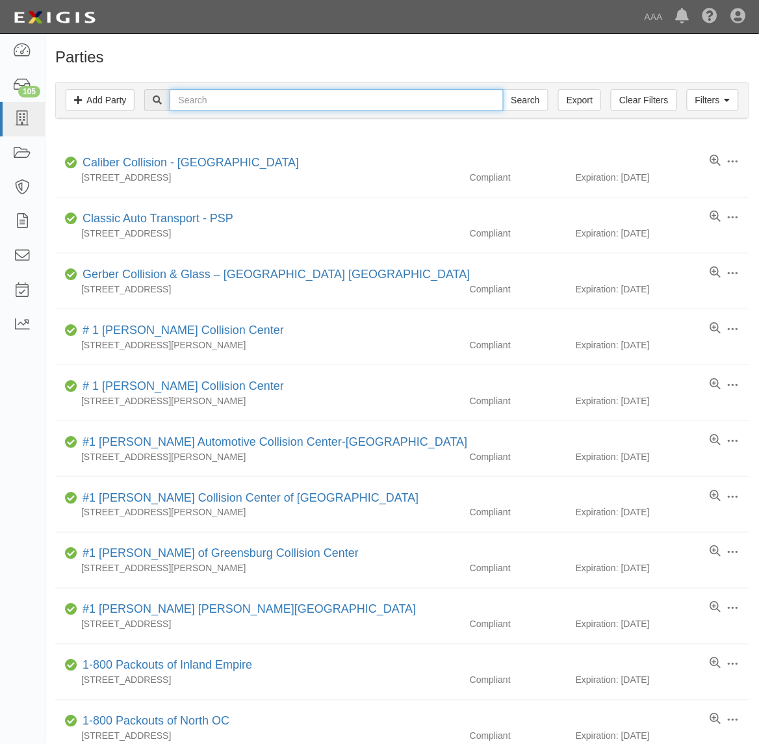
click at [244, 99] on input "text" at bounding box center [336, 100] width 333 height 22
type input "Raders"
click at [503, 89] on input "Search" at bounding box center [525, 100] width 45 height 22
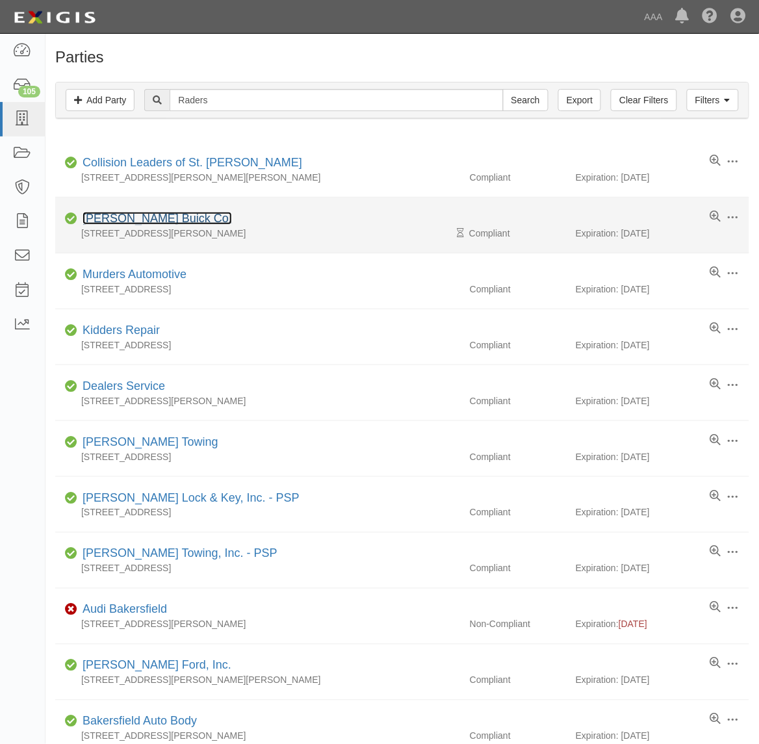
click at [171, 219] on link "John Rader Buick Co." at bounding box center [157, 218] width 149 height 13
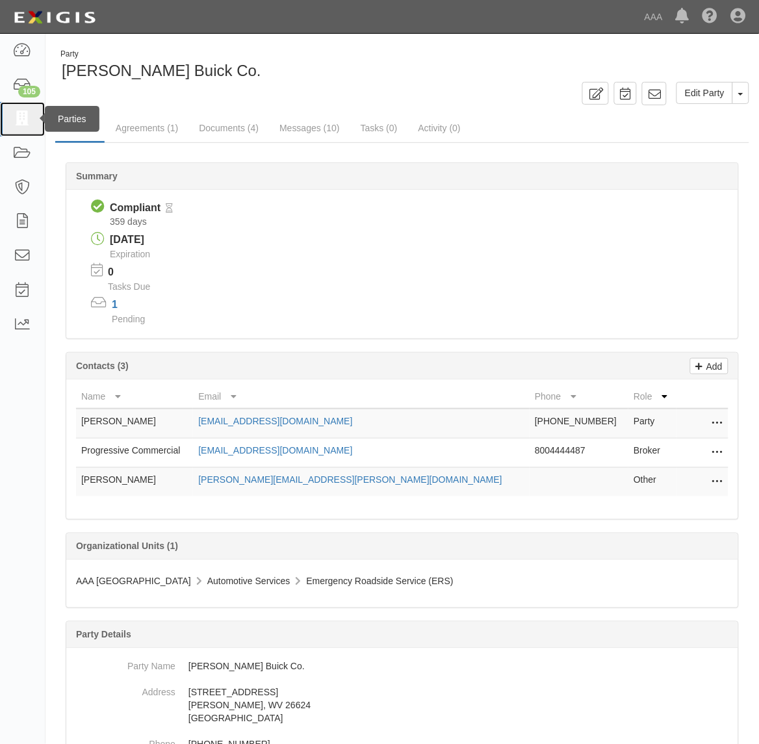
click at [5, 124] on link at bounding box center [22, 119] width 45 height 34
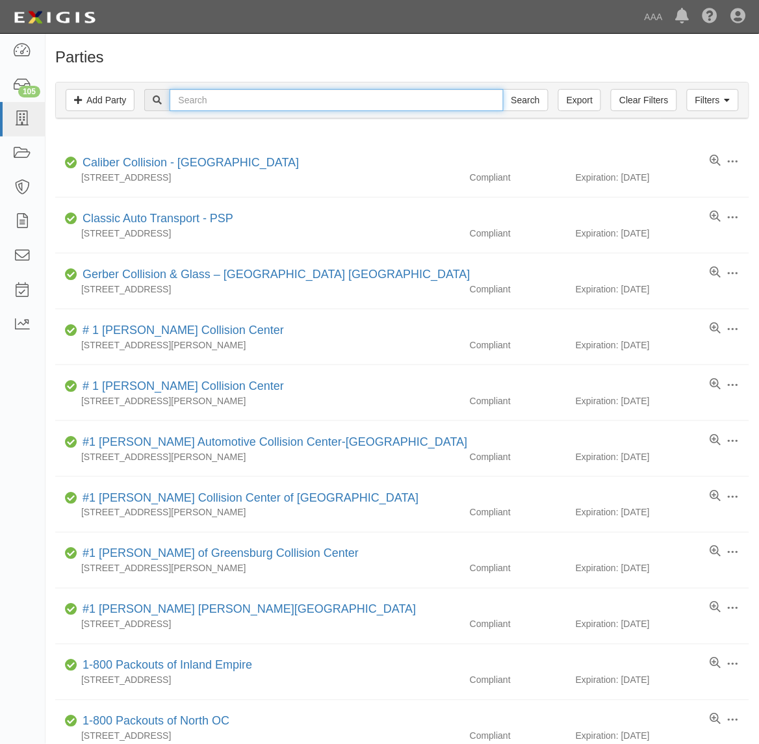
click at [281, 99] on input "text" at bounding box center [336, 100] width 333 height 22
paste input "366576"
type input "366576"
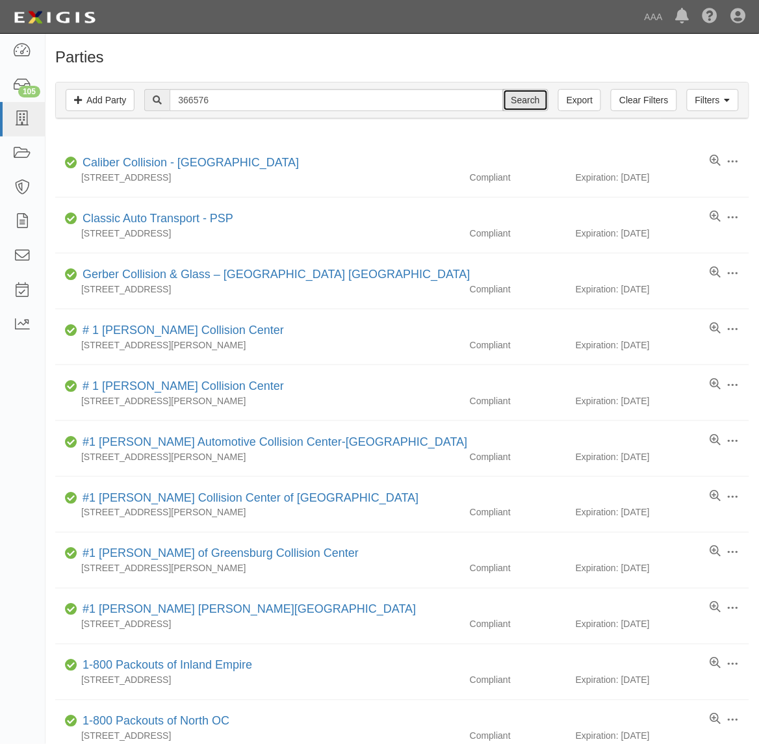
click at [513, 97] on input "Search" at bounding box center [525, 100] width 45 height 22
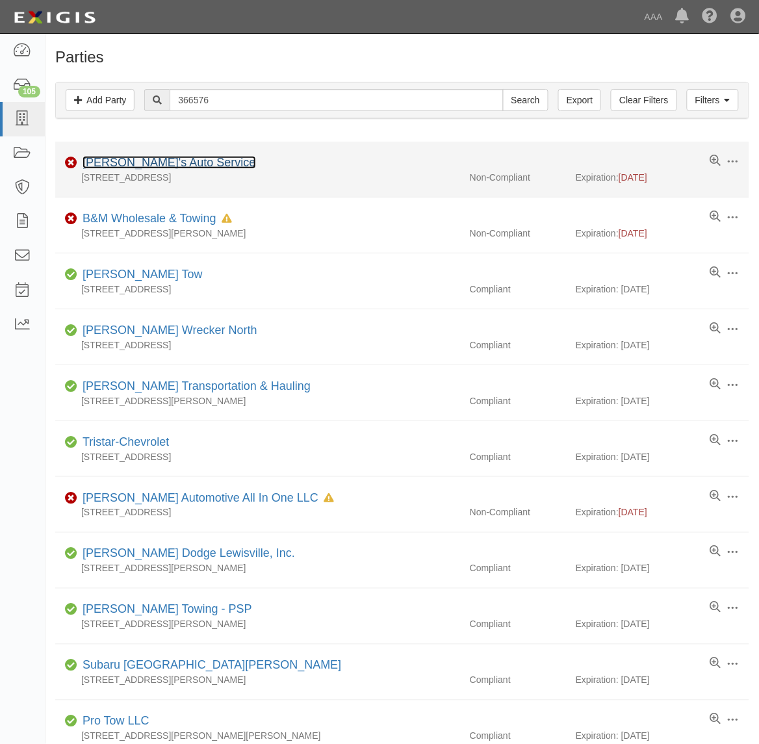
click at [144, 163] on link "[PERSON_NAME]'s Auto Service" at bounding box center [169, 162] width 173 height 13
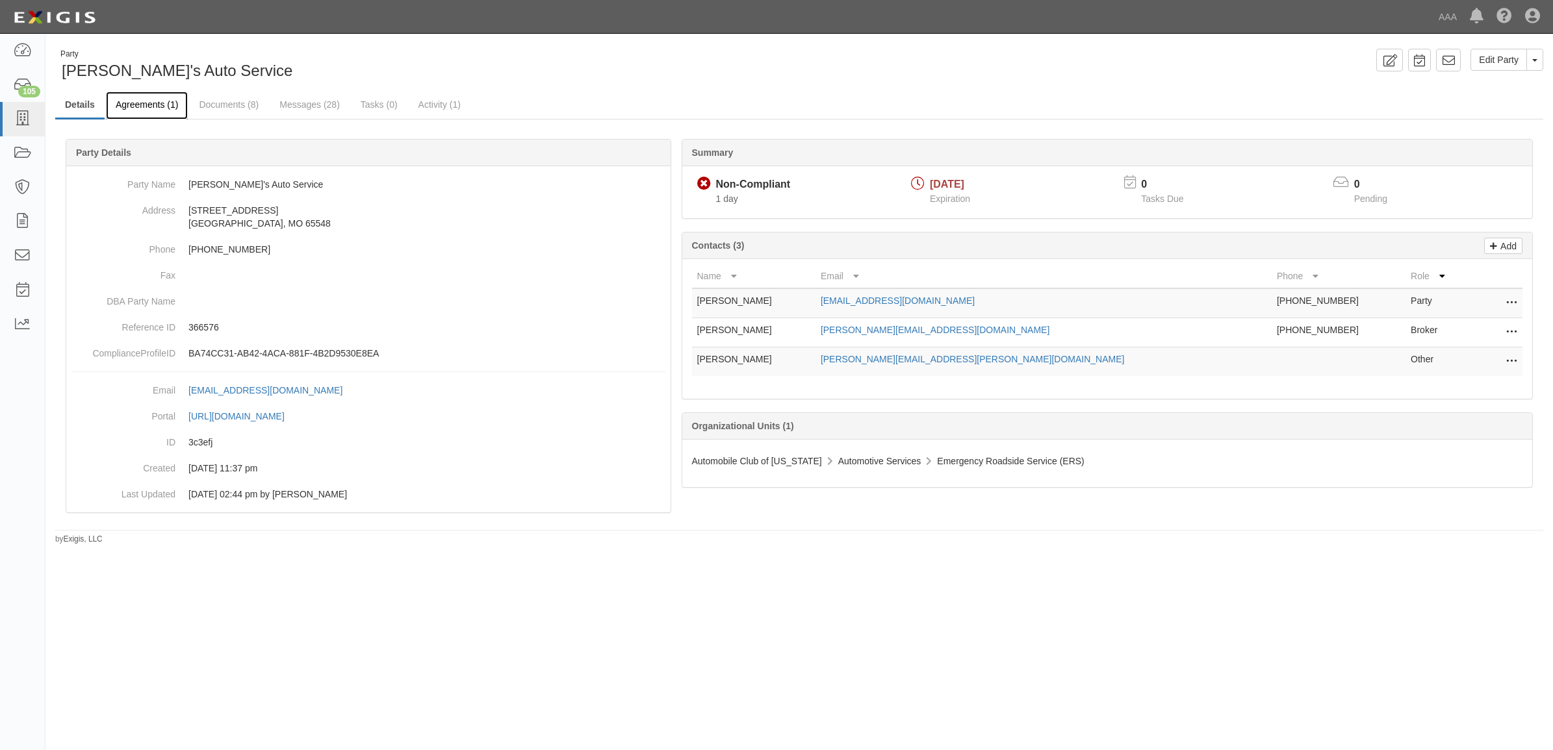
click at [160, 103] on link "Agreements (1)" at bounding box center [147, 106] width 82 height 28
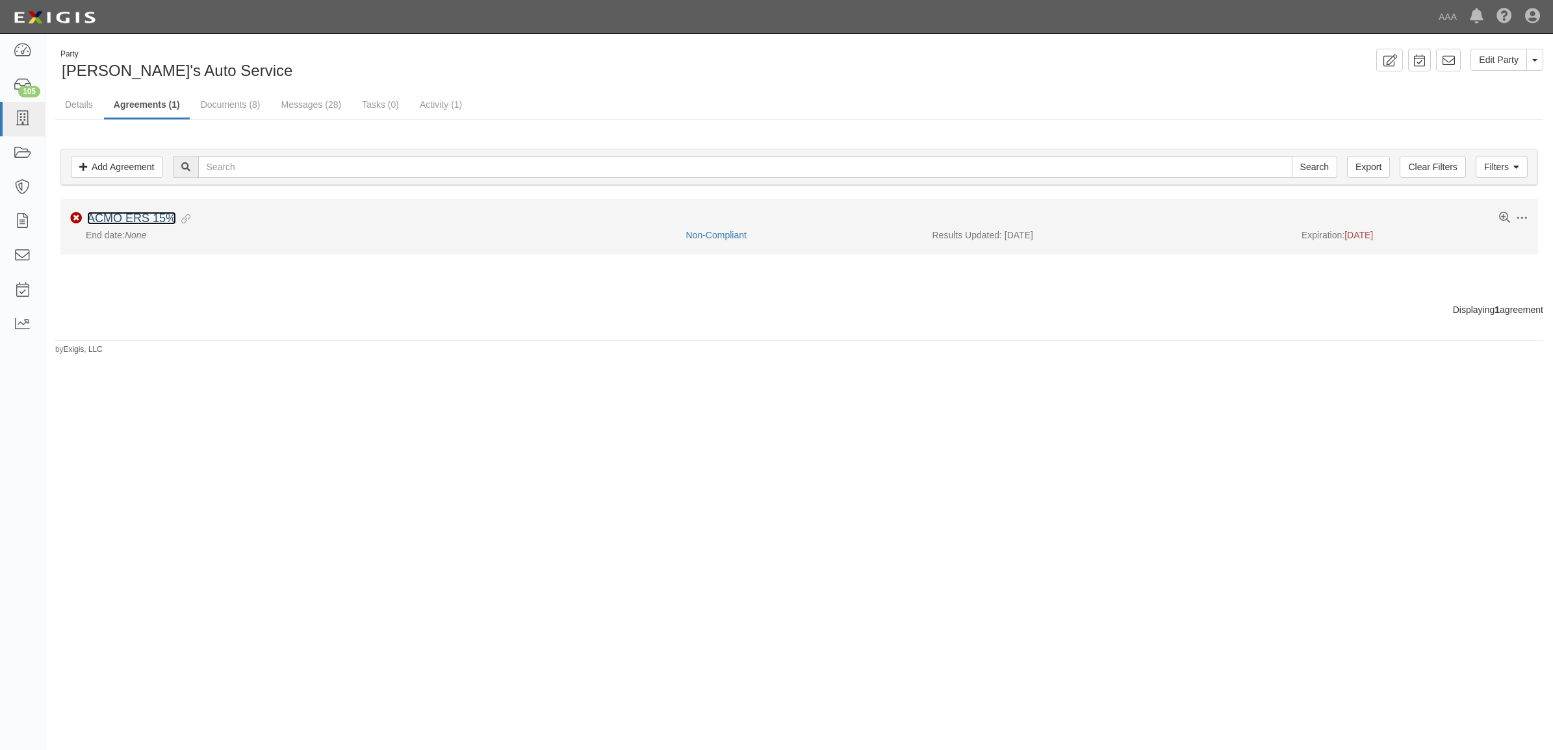
click at [147, 223] on link "ACMO ERS 15%" at bounding box center [131, 218] width 89 height 13
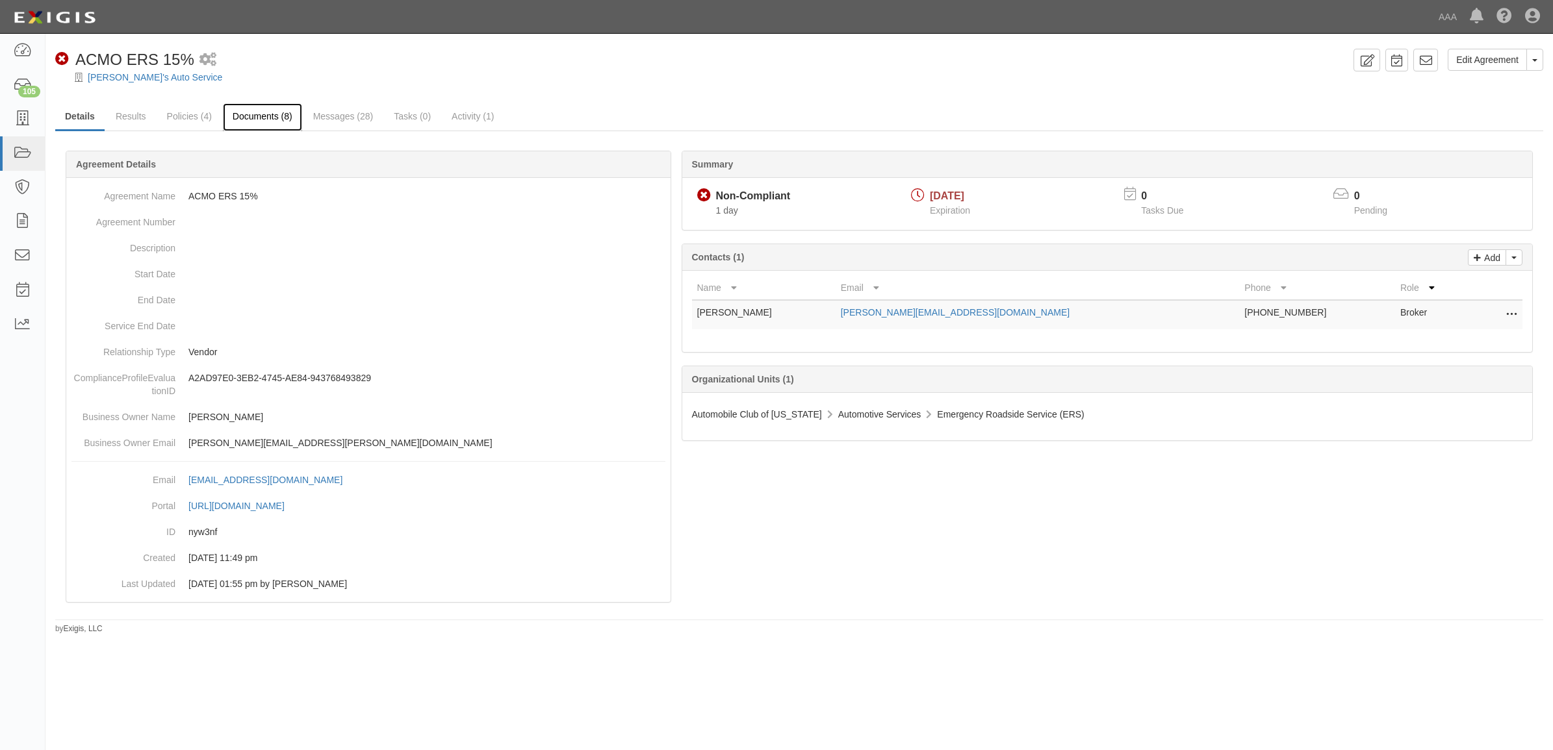
click at [255, 118] on link "Documents (8)" at bounding box center [262, 117] width 79 height 28
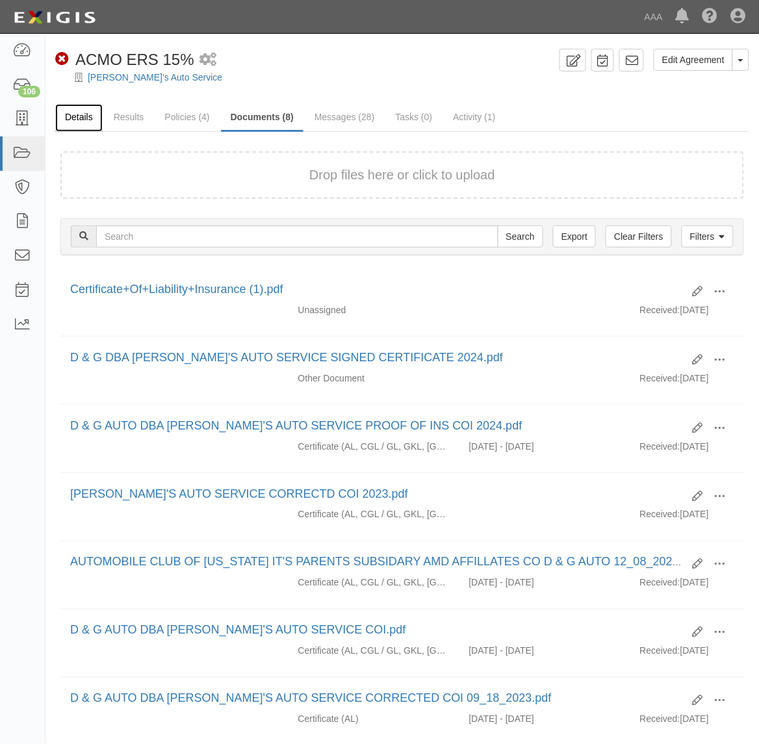
click at [79, 115] on link "Details" at bounding box center [78, 118] width 47 height 28
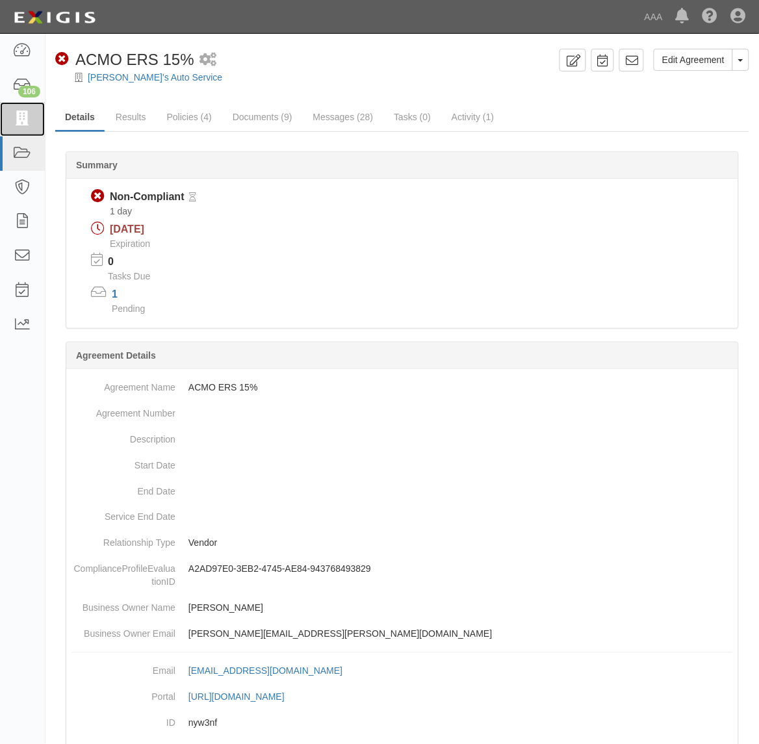
drag, startPoint x: 23, startPoint y: 109, endPoint x: 71, endPoint y: 140, distance: 57.3
click at [23, 109] on link at bounding box center [22, 119] width 45 height 34
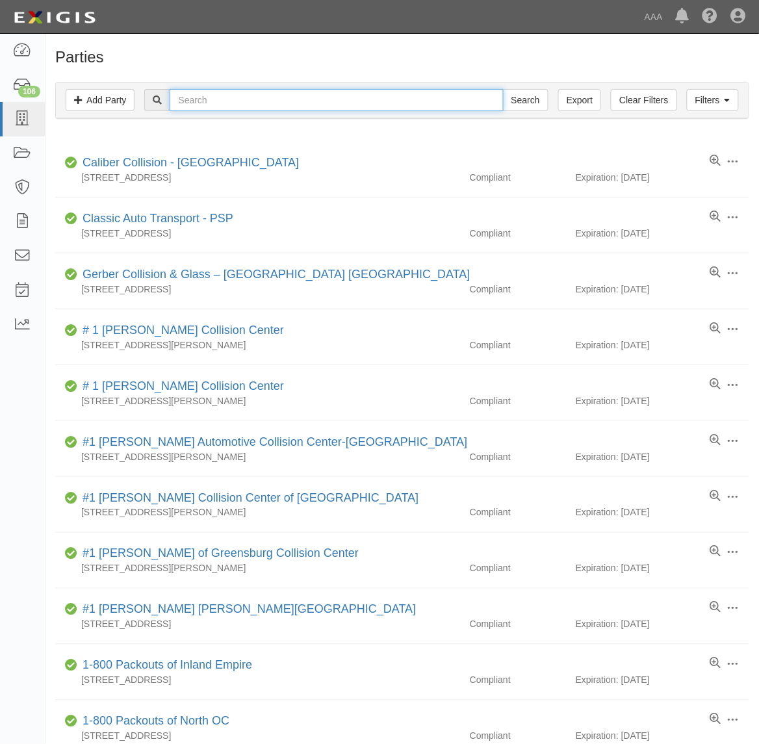
click at [249, 98] on input "text" at bounding box center [336, 100] width 333 height 22
type input "[PERSON_NAME] towing"
click at [503, 89] on input "Search" at bounding box center [525, 100] width 45 height 22
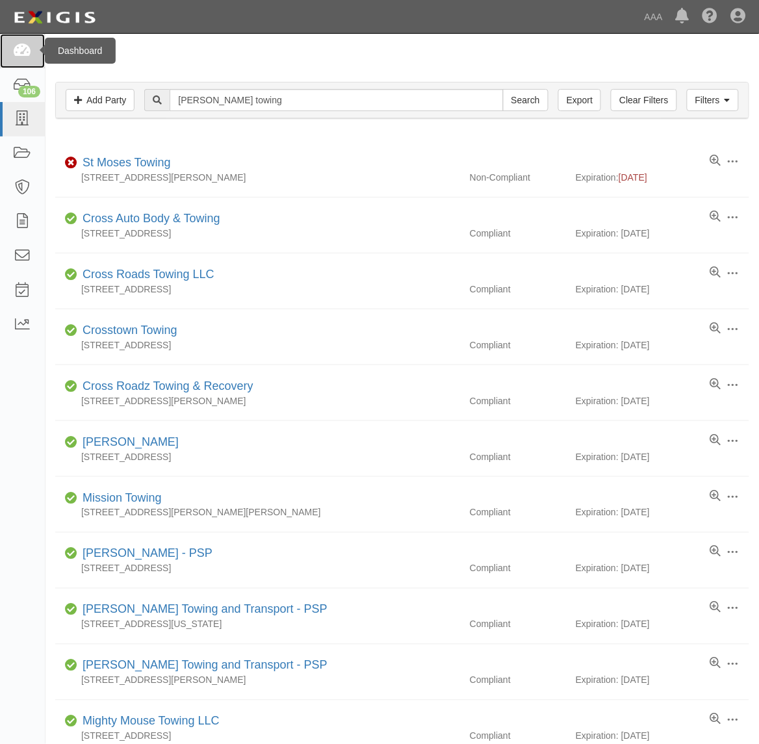
click at [31, 46] on link at bounding box center [22, 51] width 45 height 34
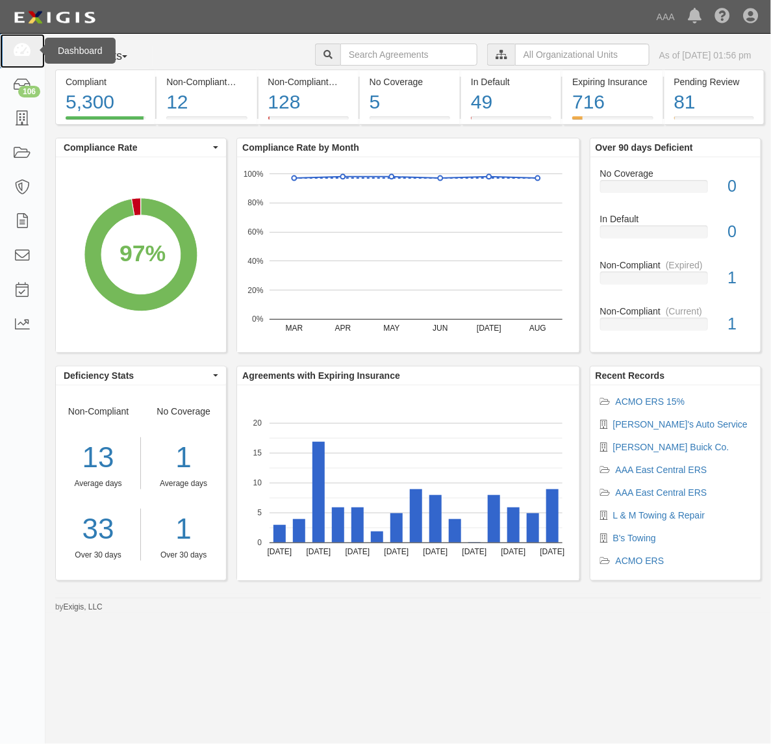
click at [10, 45] on link at bounding box center [22, 51] width 45 height 34
